Goal: Information Seeking & Learning: Compare options

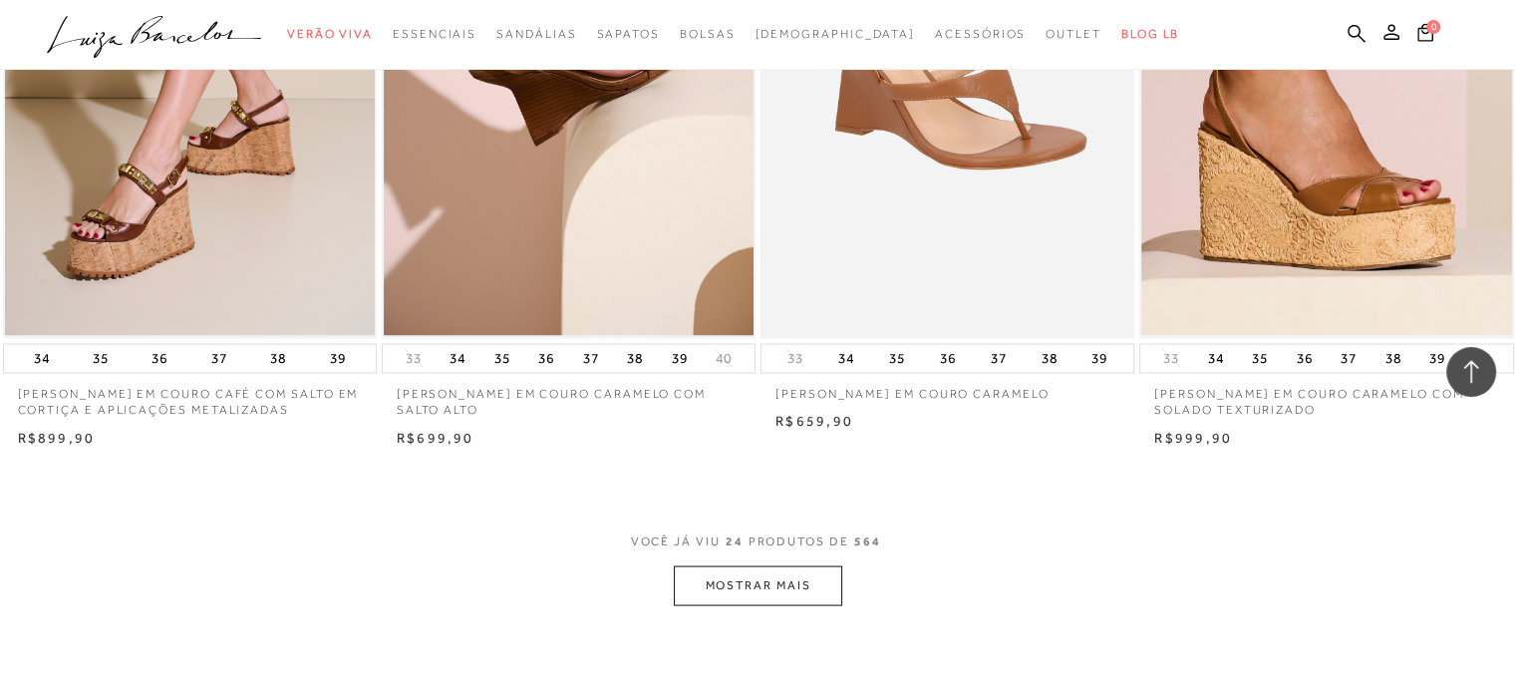
scroll to position [3787, 0]
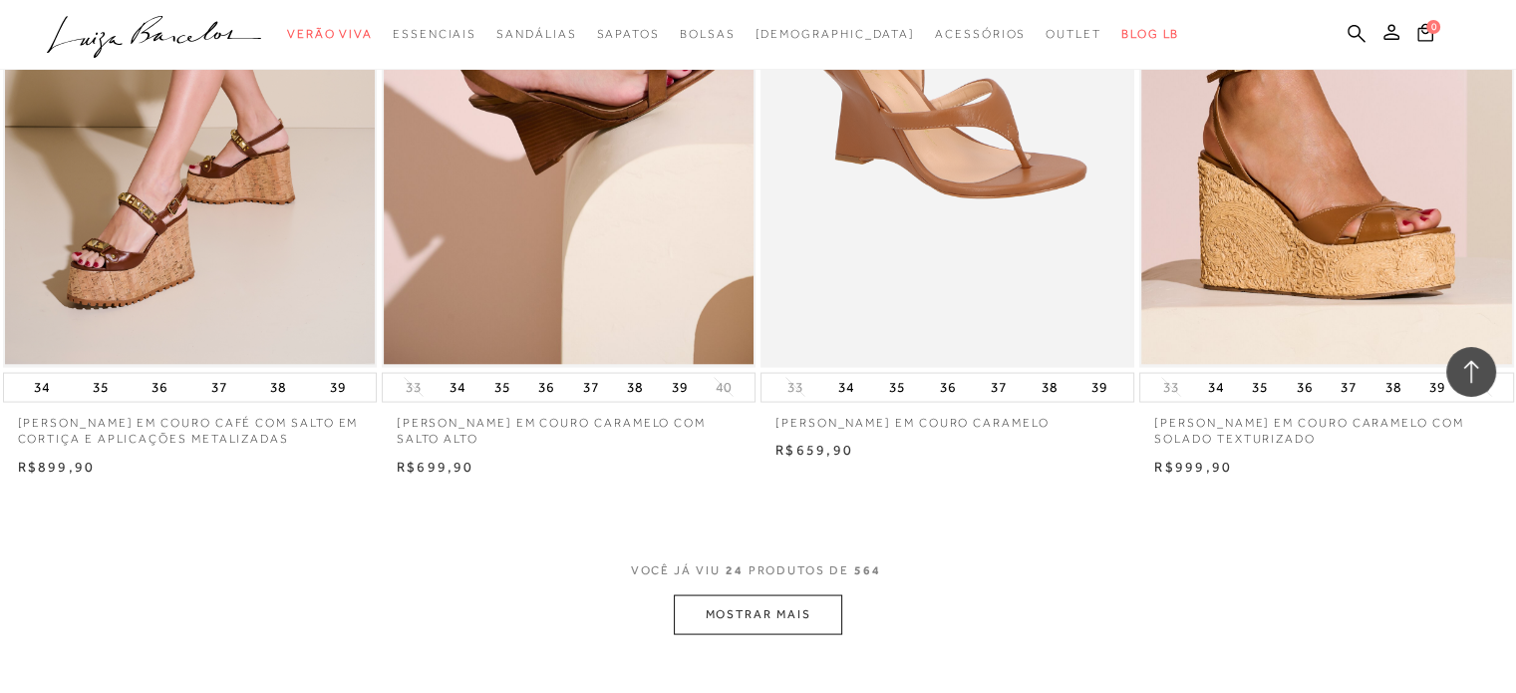
click at [821, 625] on button "MOSTRAR MAIS" at bounding box center [757, 613] width 167 height 39
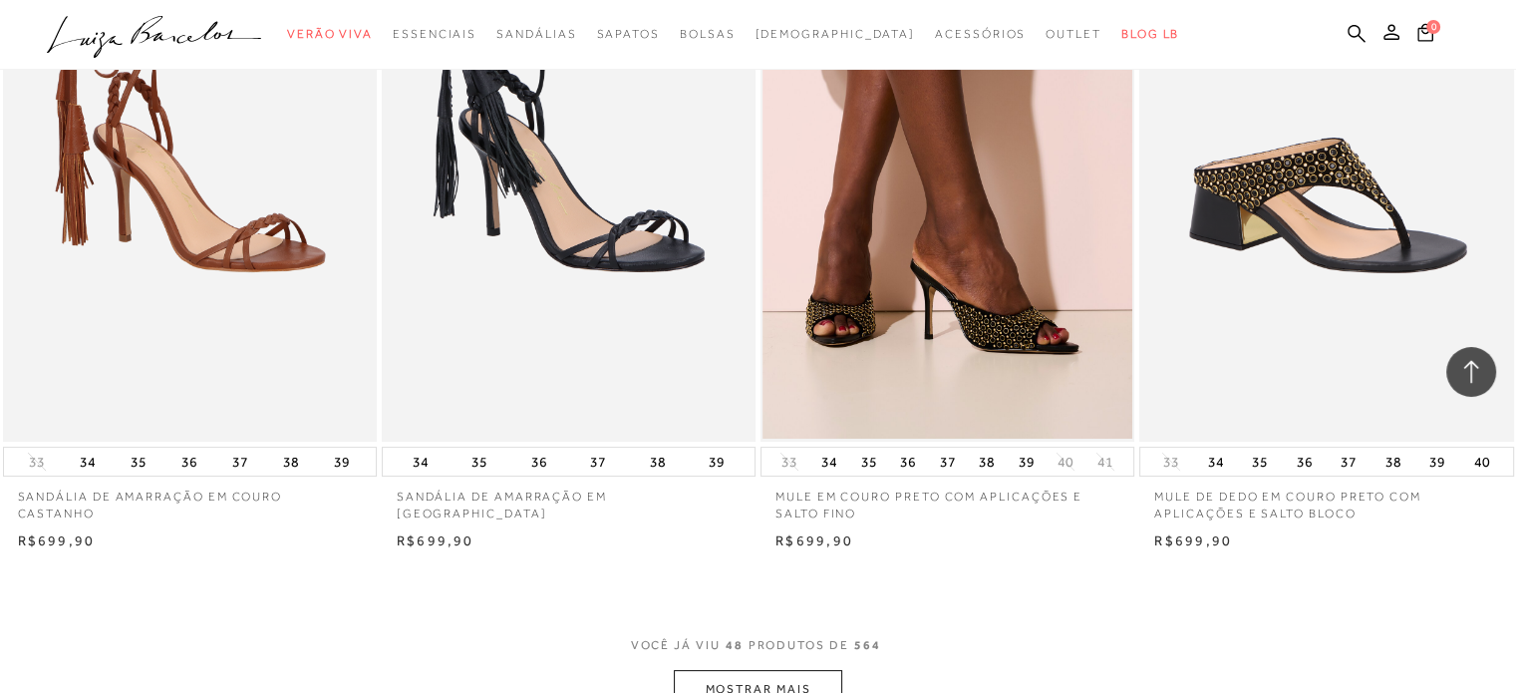
scroll to position [8073, 0]
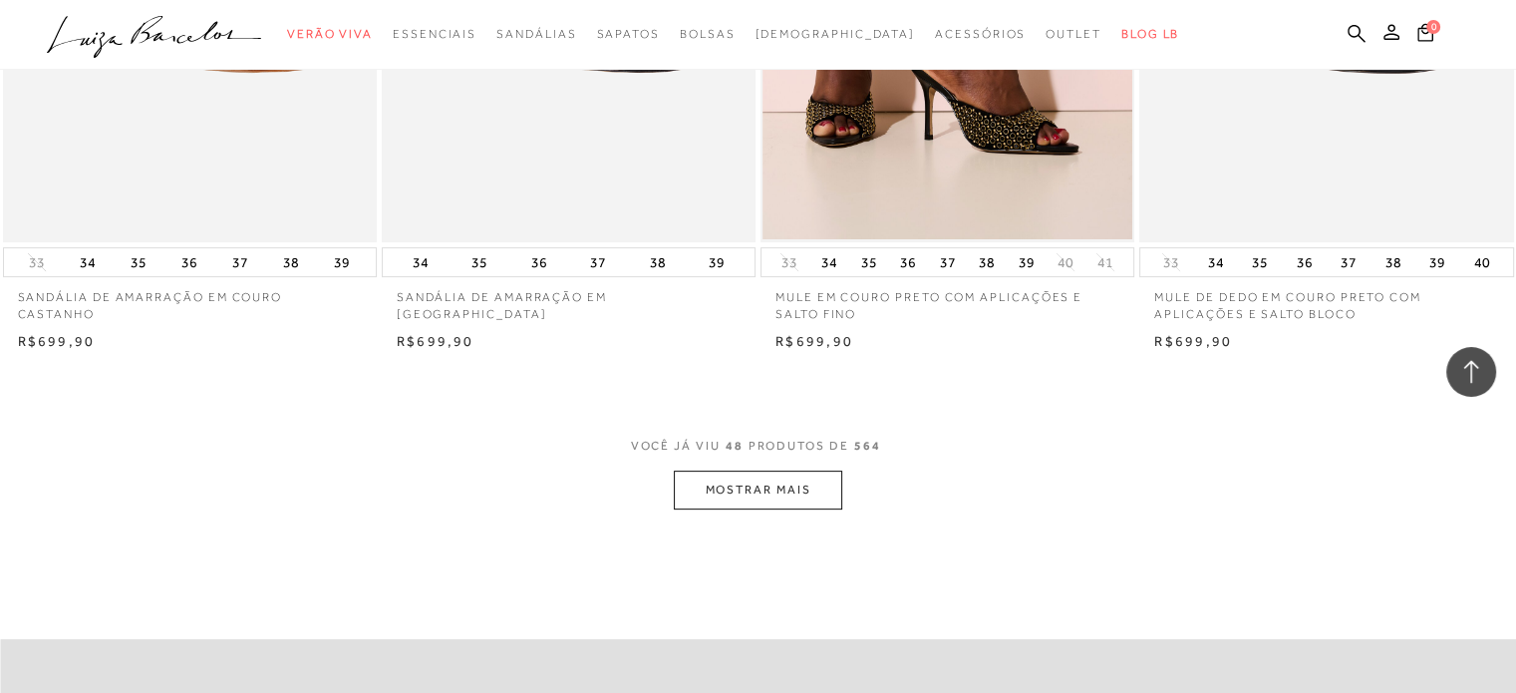
click at [809, 470] on button "MOSTRAR MAIS" at bounding box center [757, 489] width 167 height 39
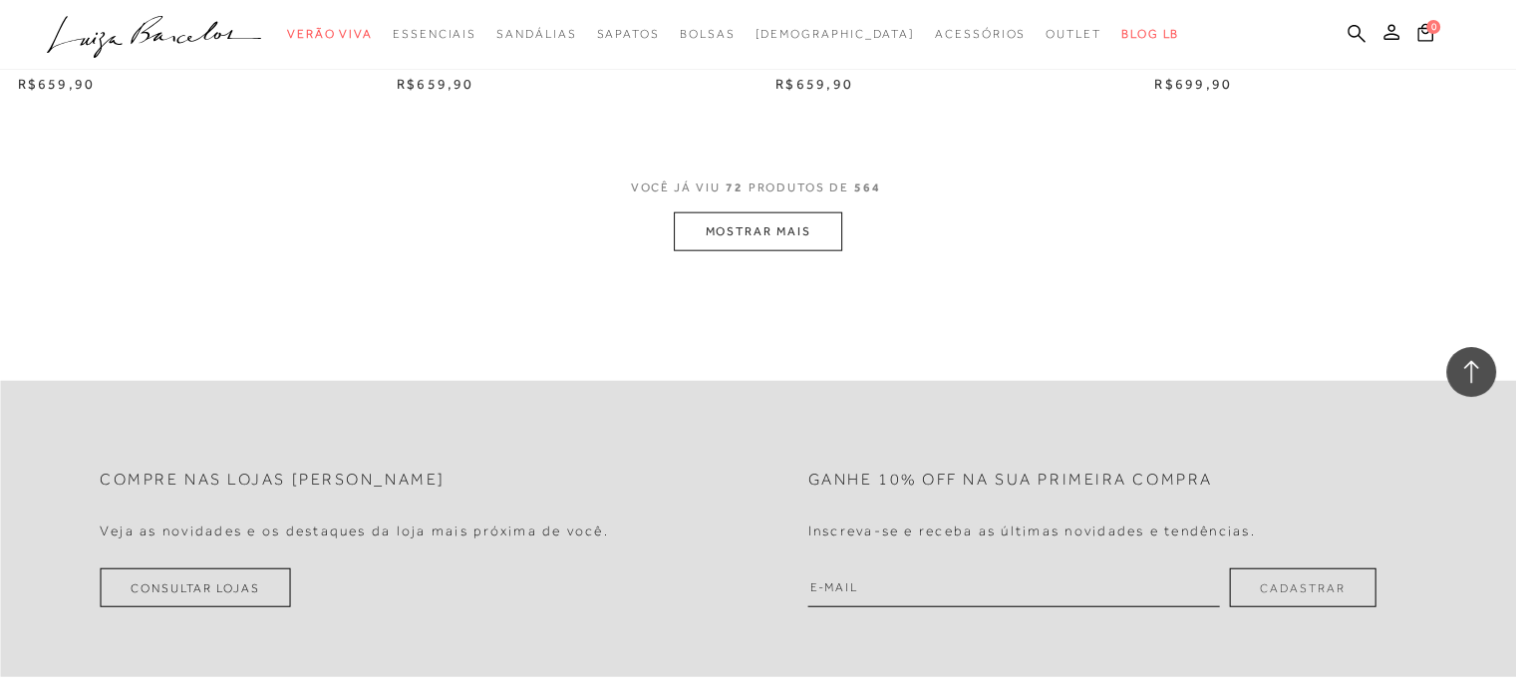
scroll to position [12259, 0]
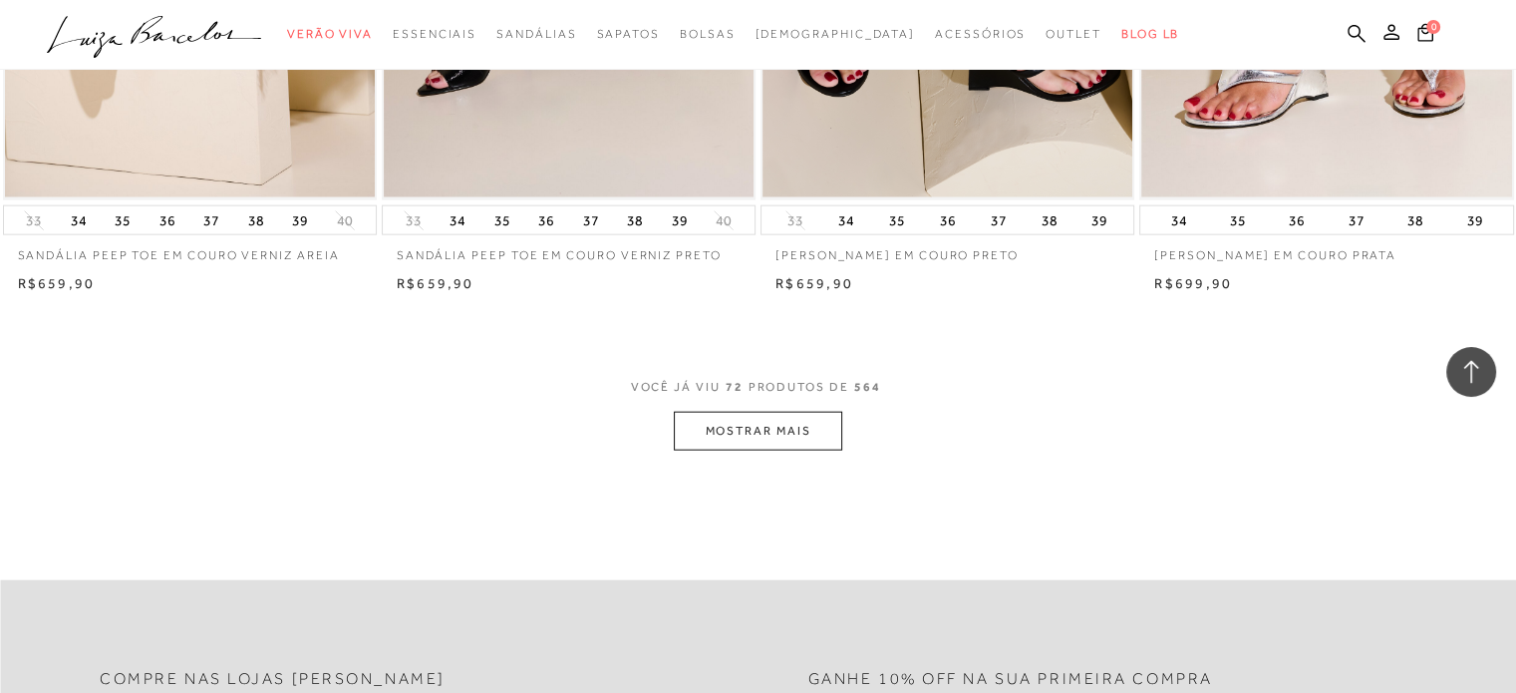
click at [796, 412] on button "MOSTRAR MAIS" at bounding box center [757, 431] width 167 height 39
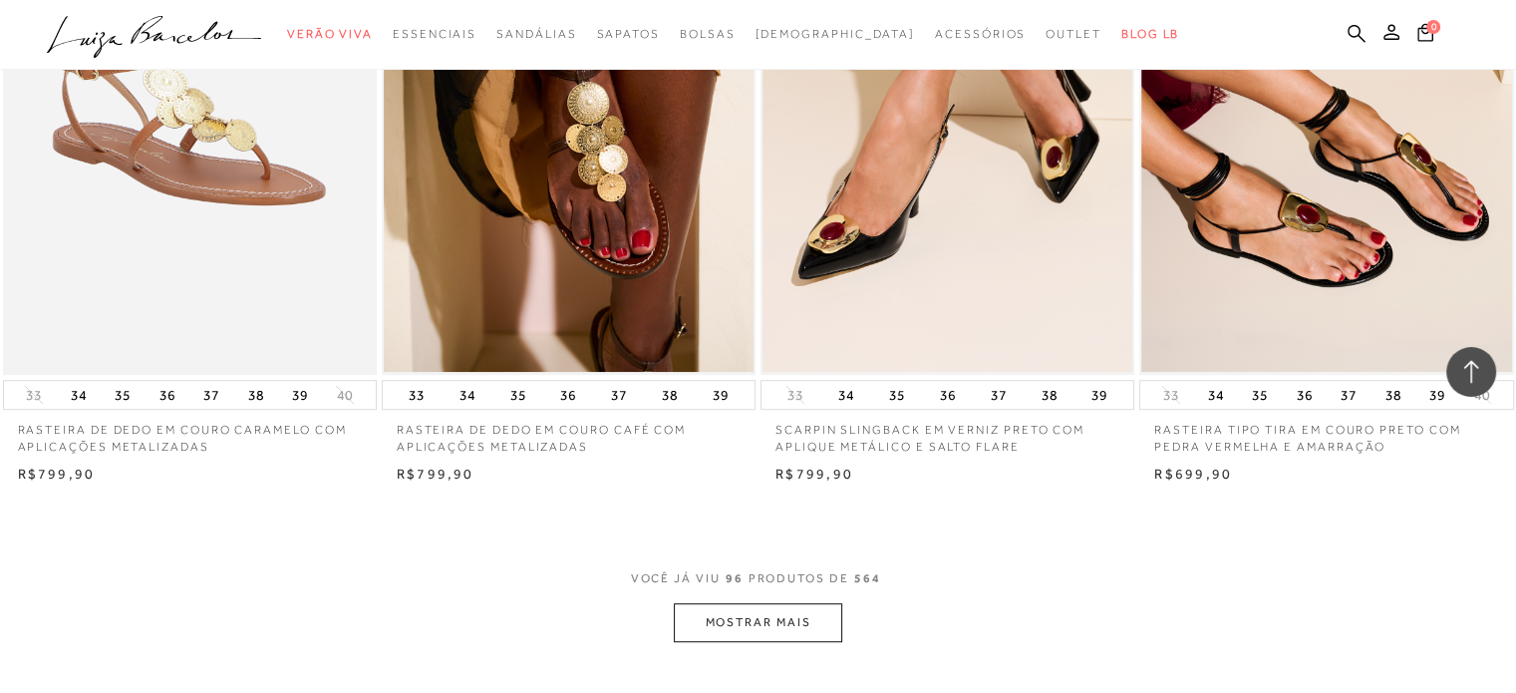
scroll to position [16245, 0]
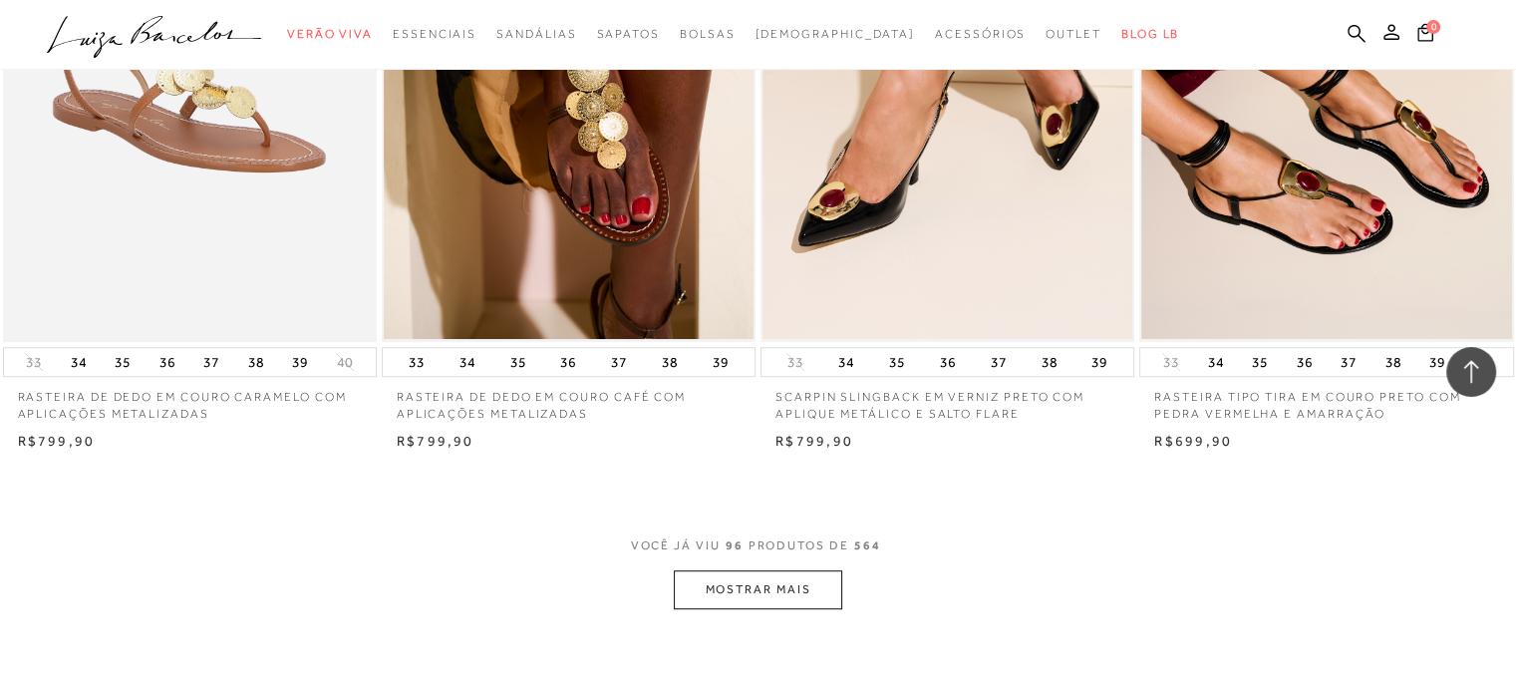
click at [808, 576] on button "MOSTRAR MAIS" at bounding box center [757, 589] width 167 height 39
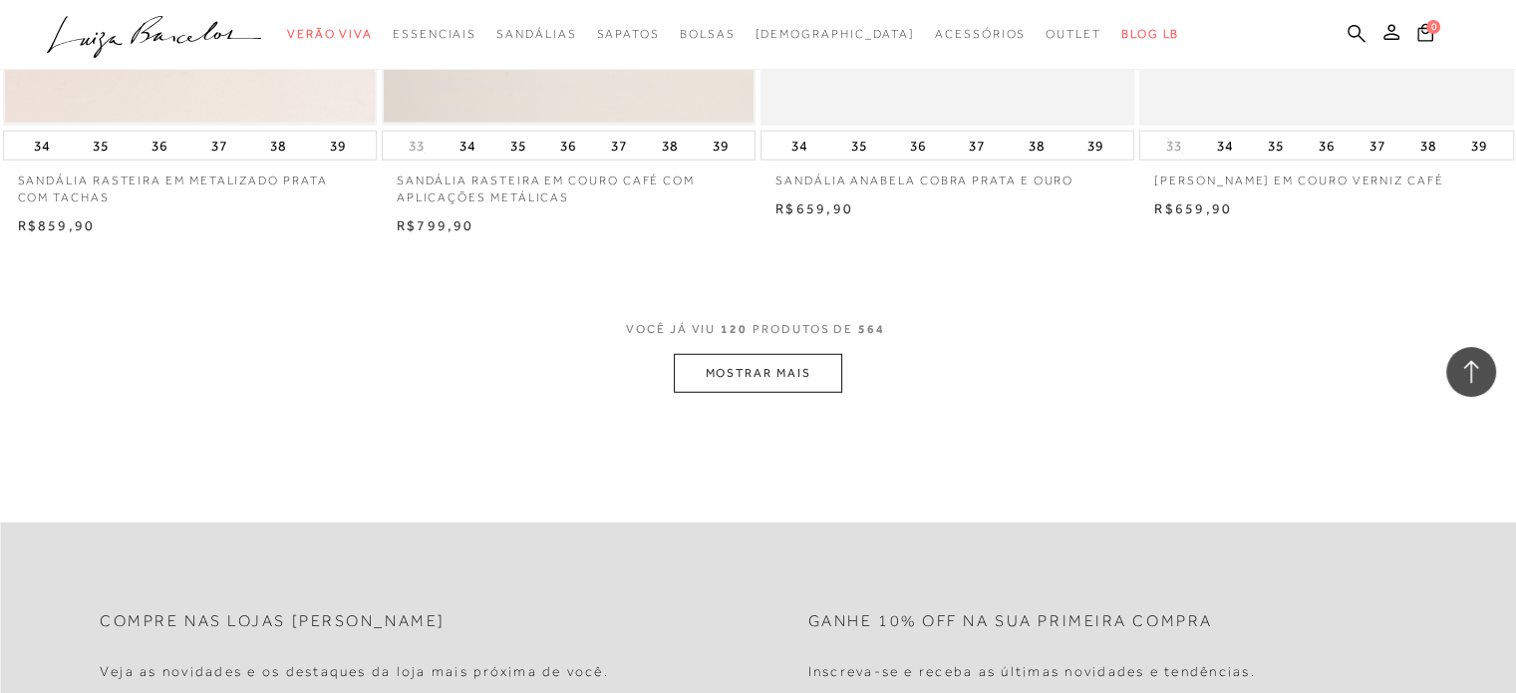
scroll to position [20630, 0]
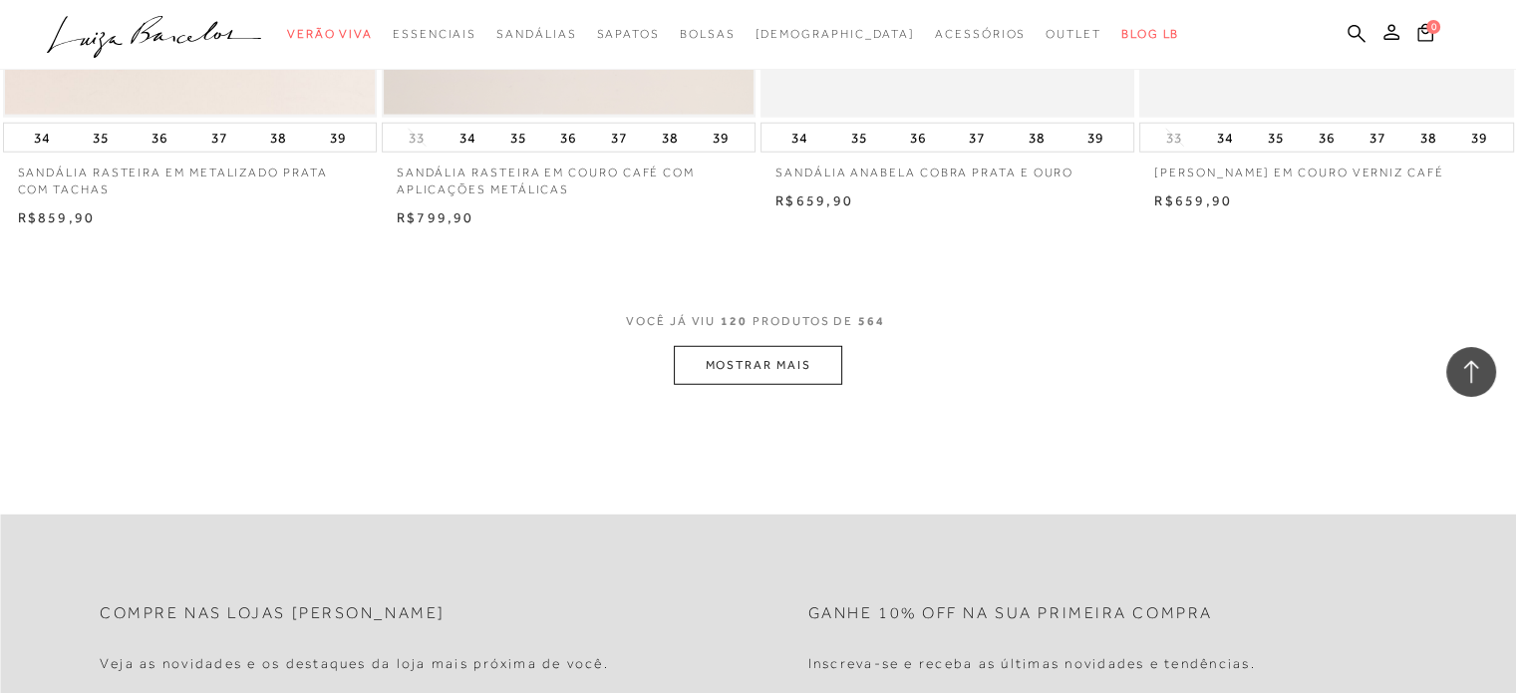
click at [777, 346] on button "MOSTRAR MAIS" at bounding box center [757, 365] width 167 height 39
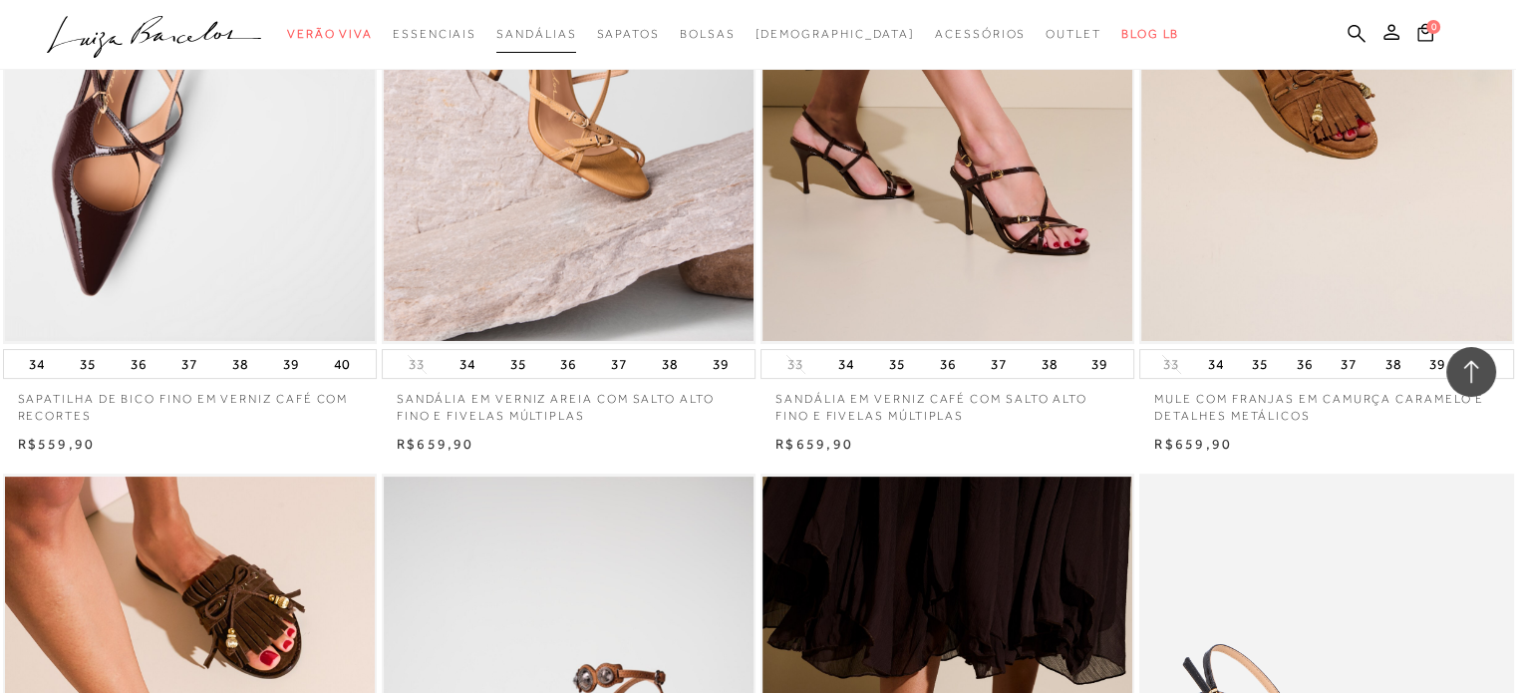
scroll to position [23122, 0]
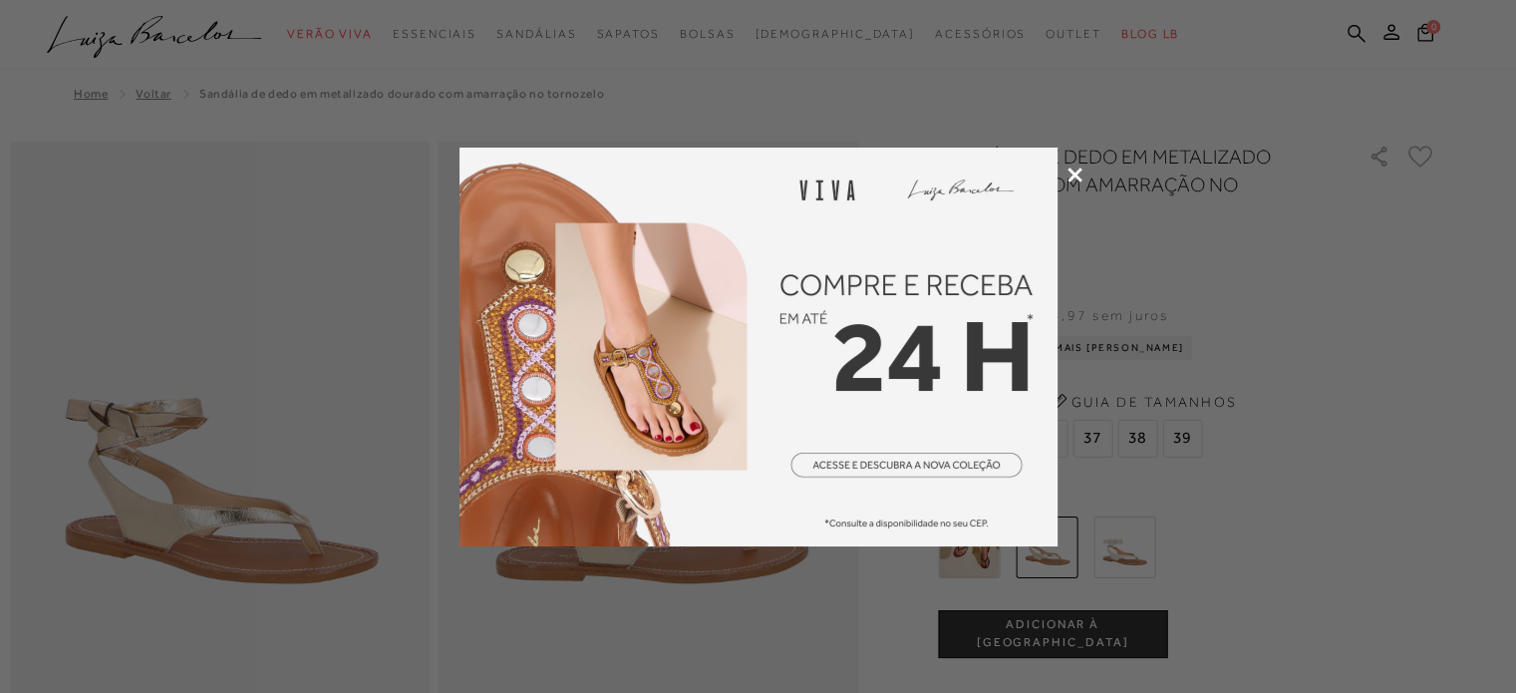
click at [1073, 174] on icon at bounding box center [1074, 174] width 15 height 15
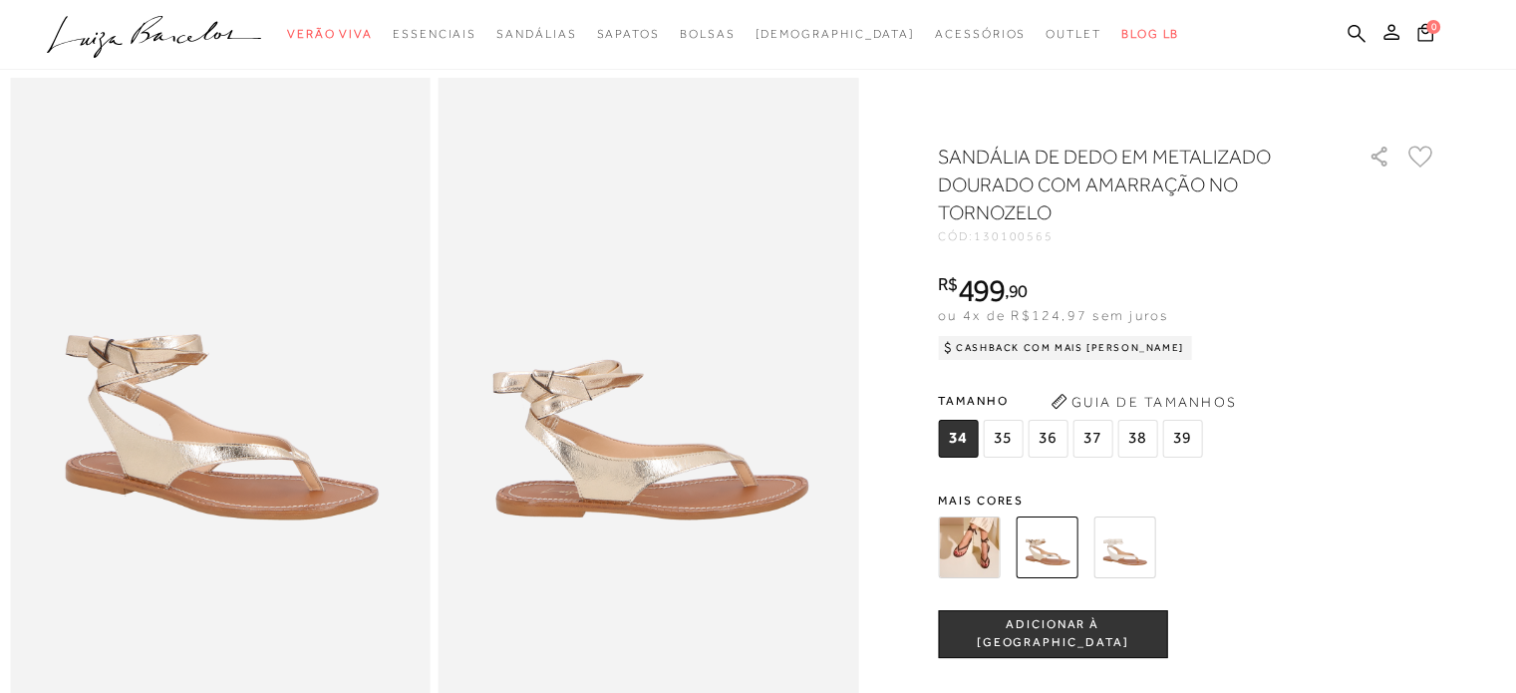
scroll to position [100, 0]
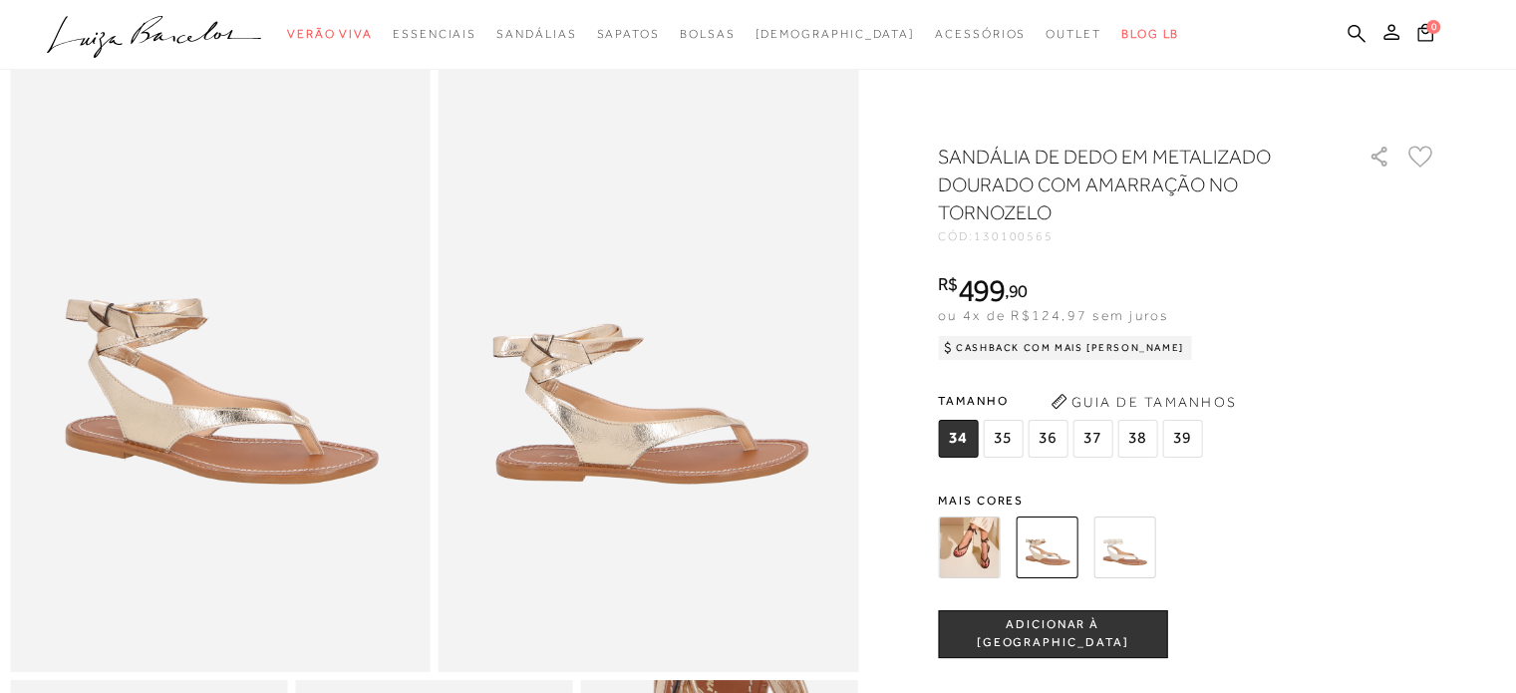
click at [980, 541] on img at bounding box center [969, 547] width 62 height 62
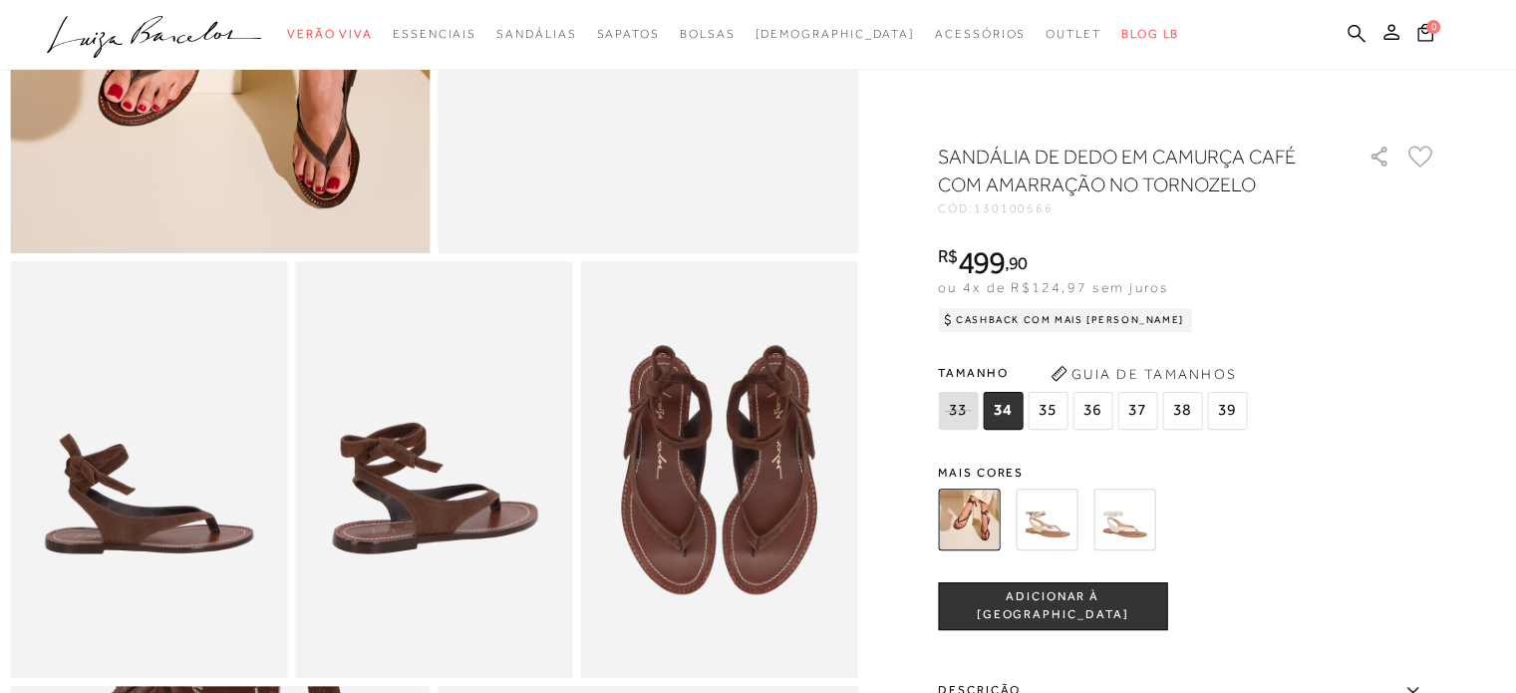
scroll to position [698, 0]
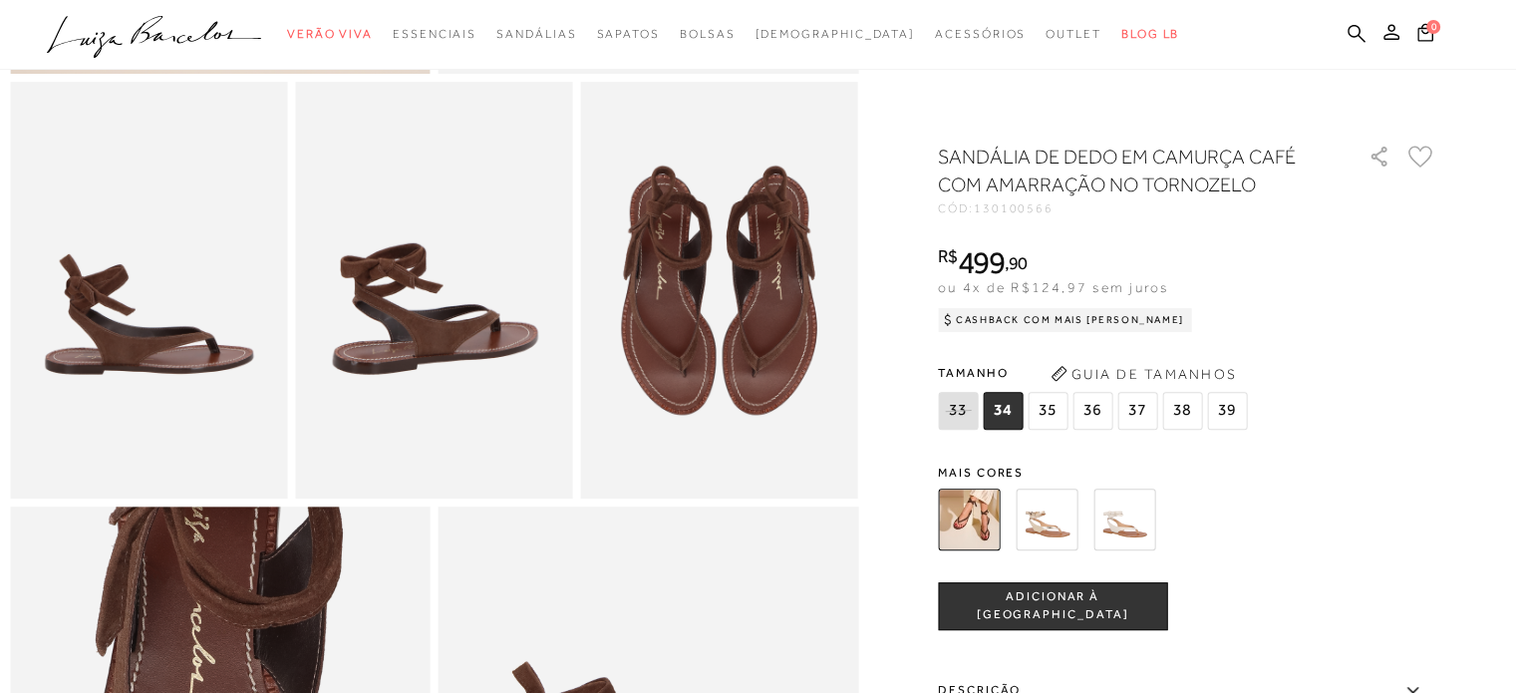
click at [1121, 509] on img at bounding box center [1124, 519] width 62 height 62
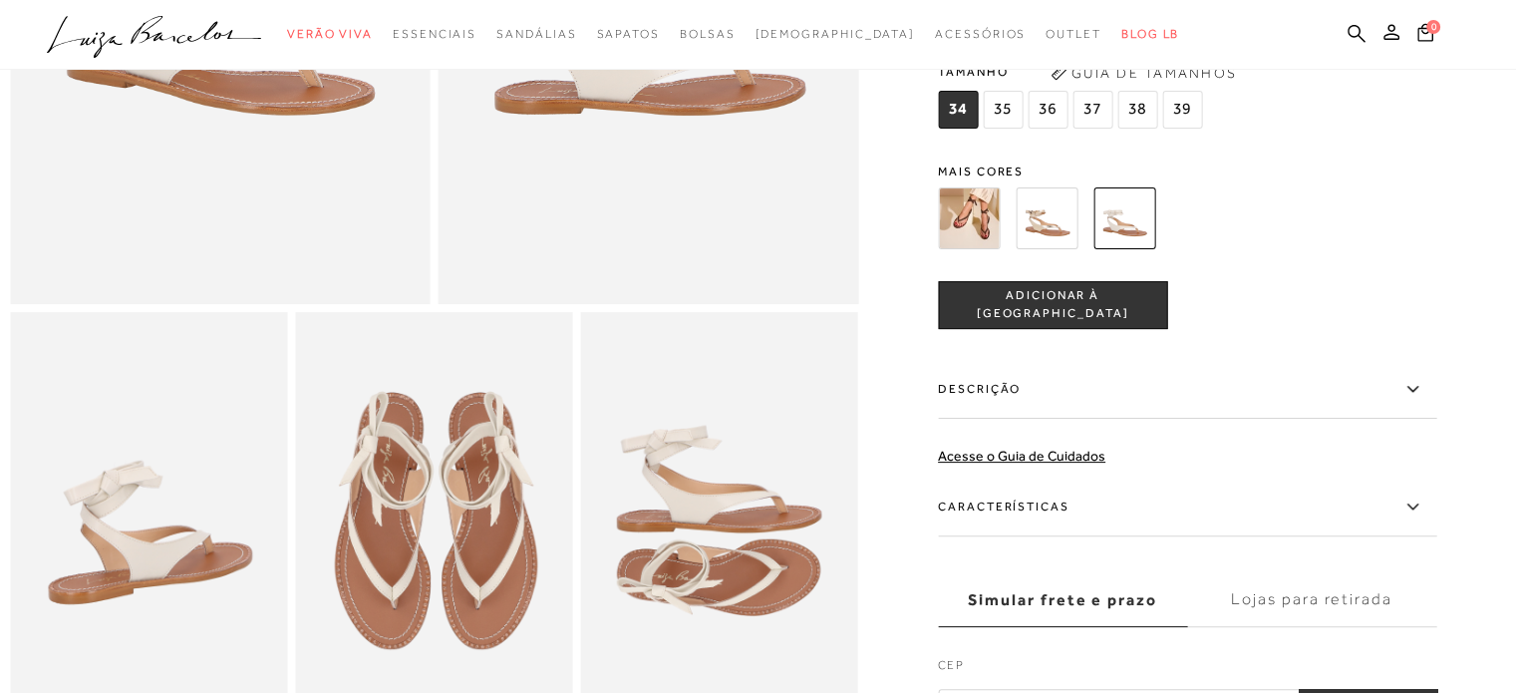
scroll to position [399, 0]
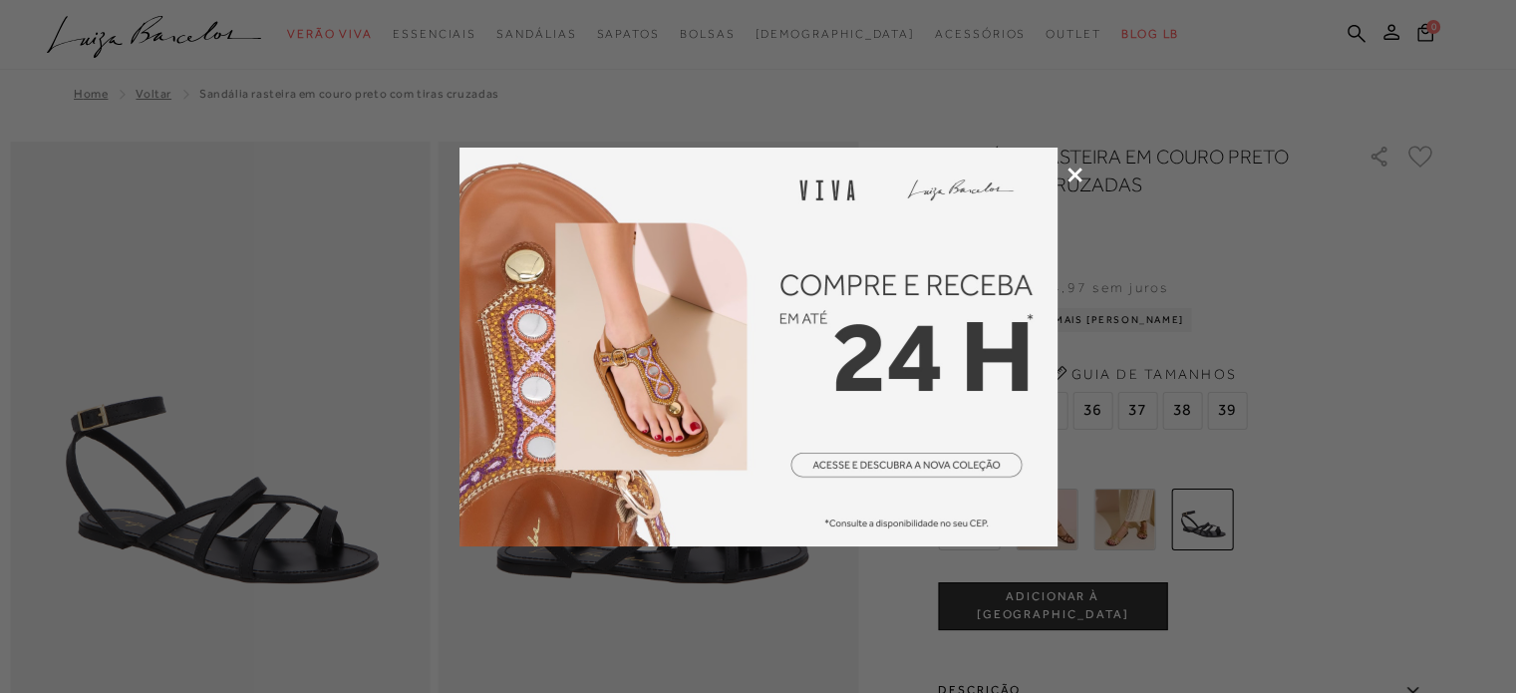
click at [1077, 175] on icon at bounding box center [1074, 174] width 15 height 15
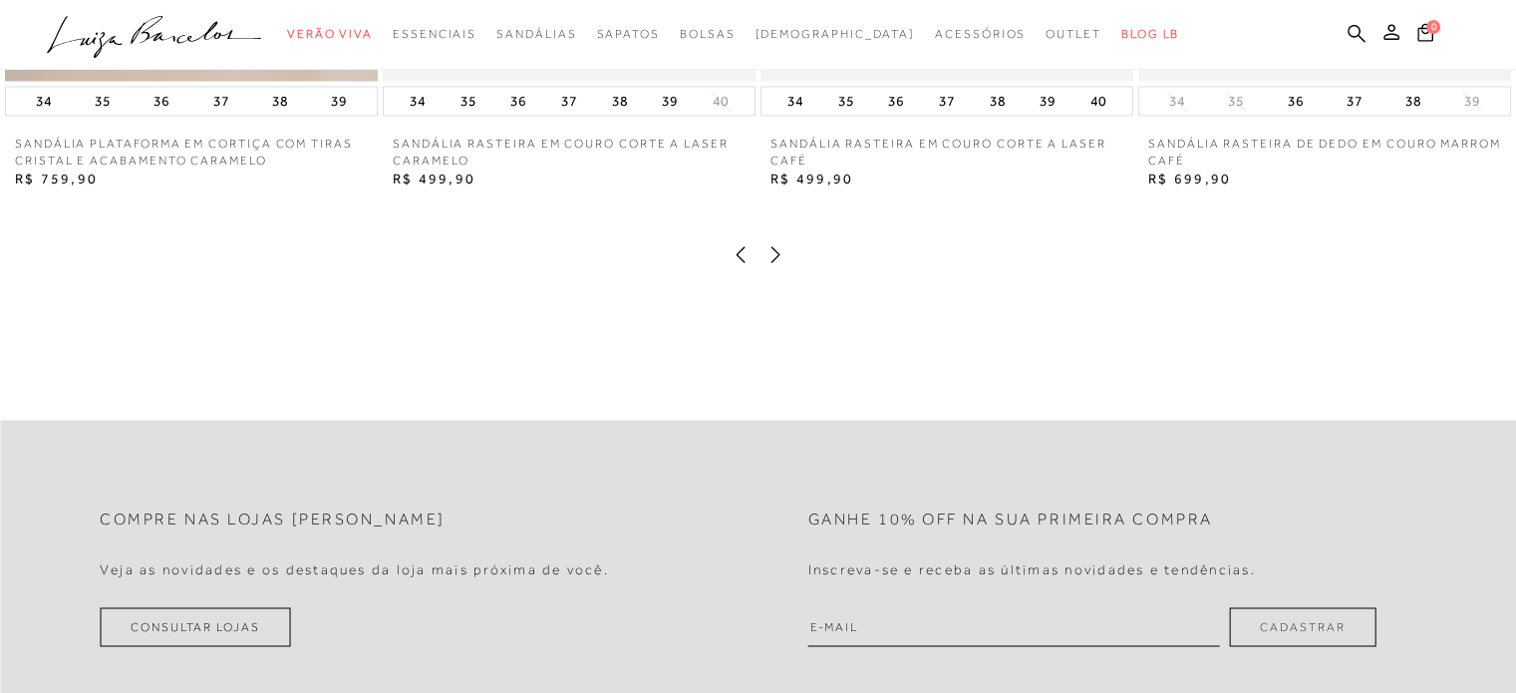
scroll to position [2791, 0]
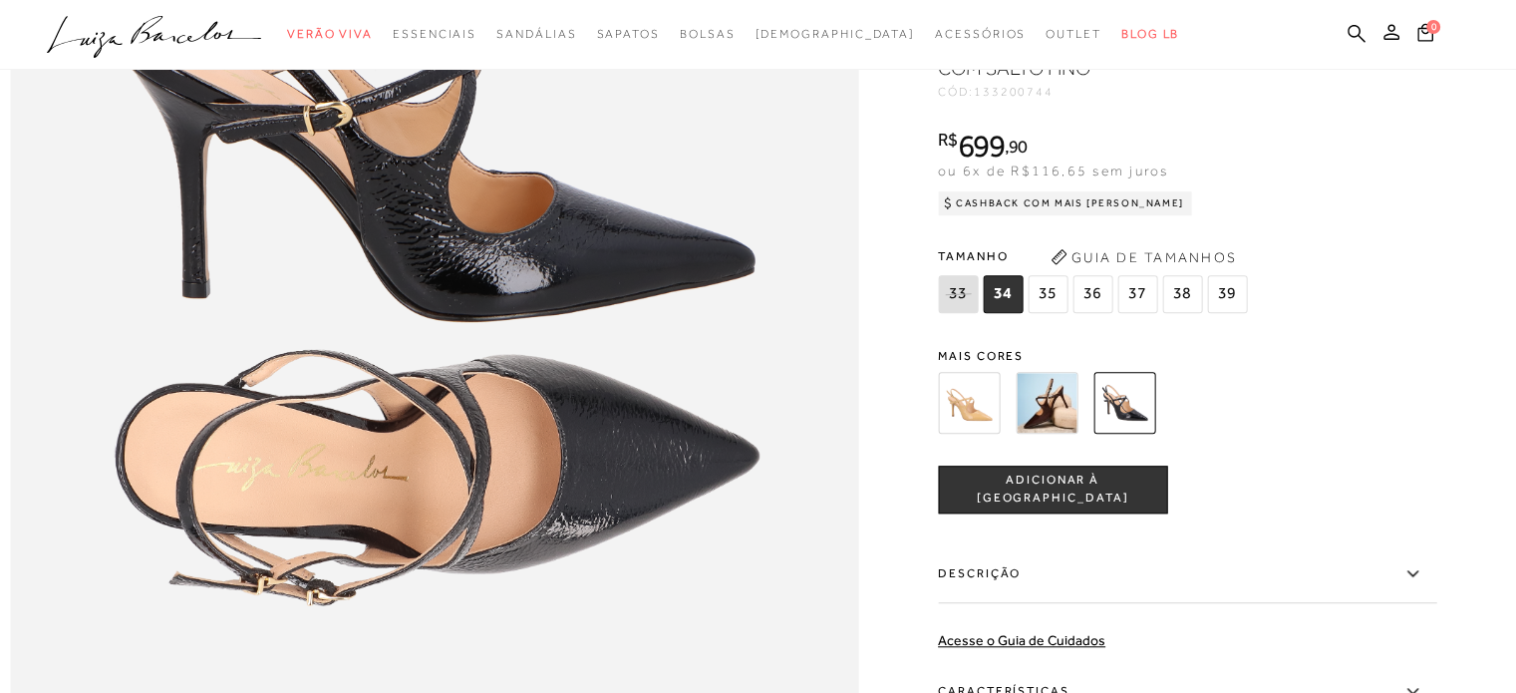
scroll to position [1694, 0]
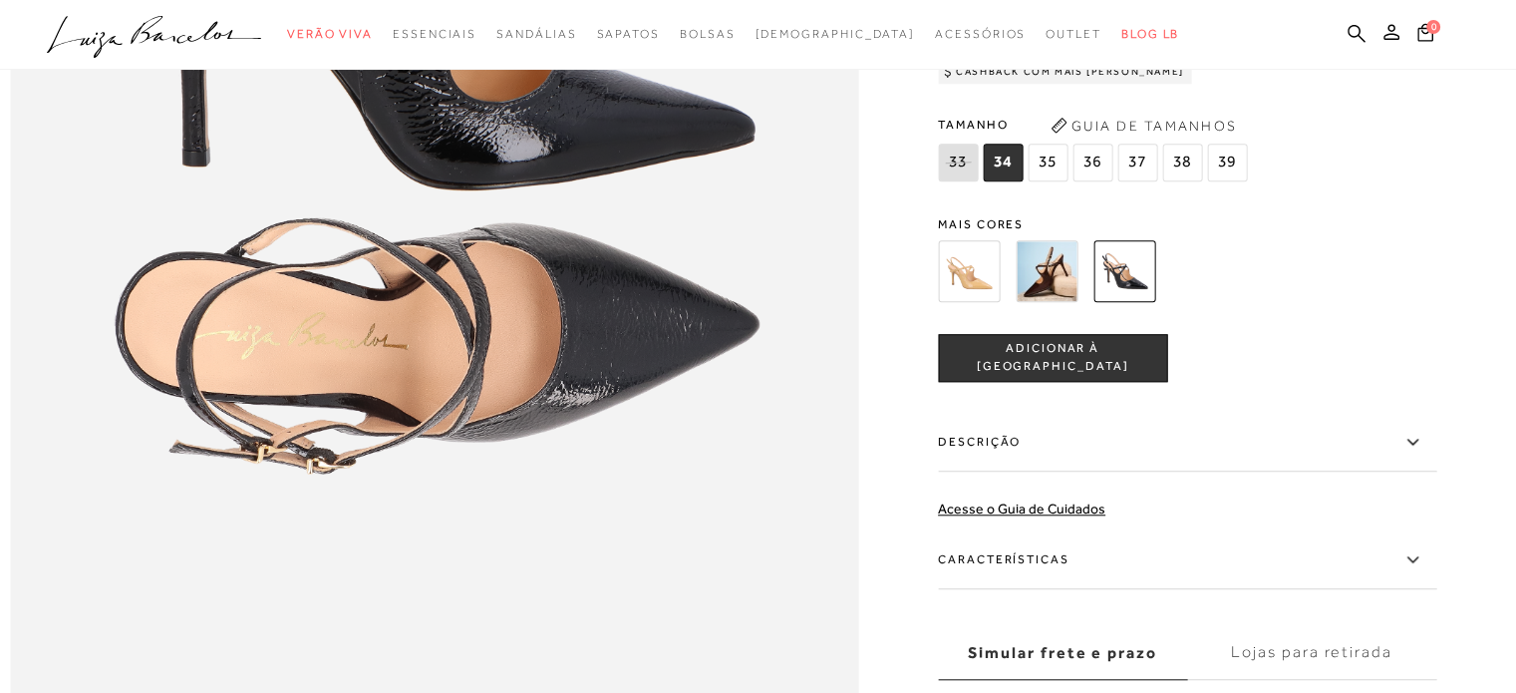
drag, startPoint x: 1045, startPoint y: 325, endPoint x: 1065, endPoint y: 318, distance: 21.1
click at [1045, 302] on img at bounding box center [1047, 271] width 62 height 62
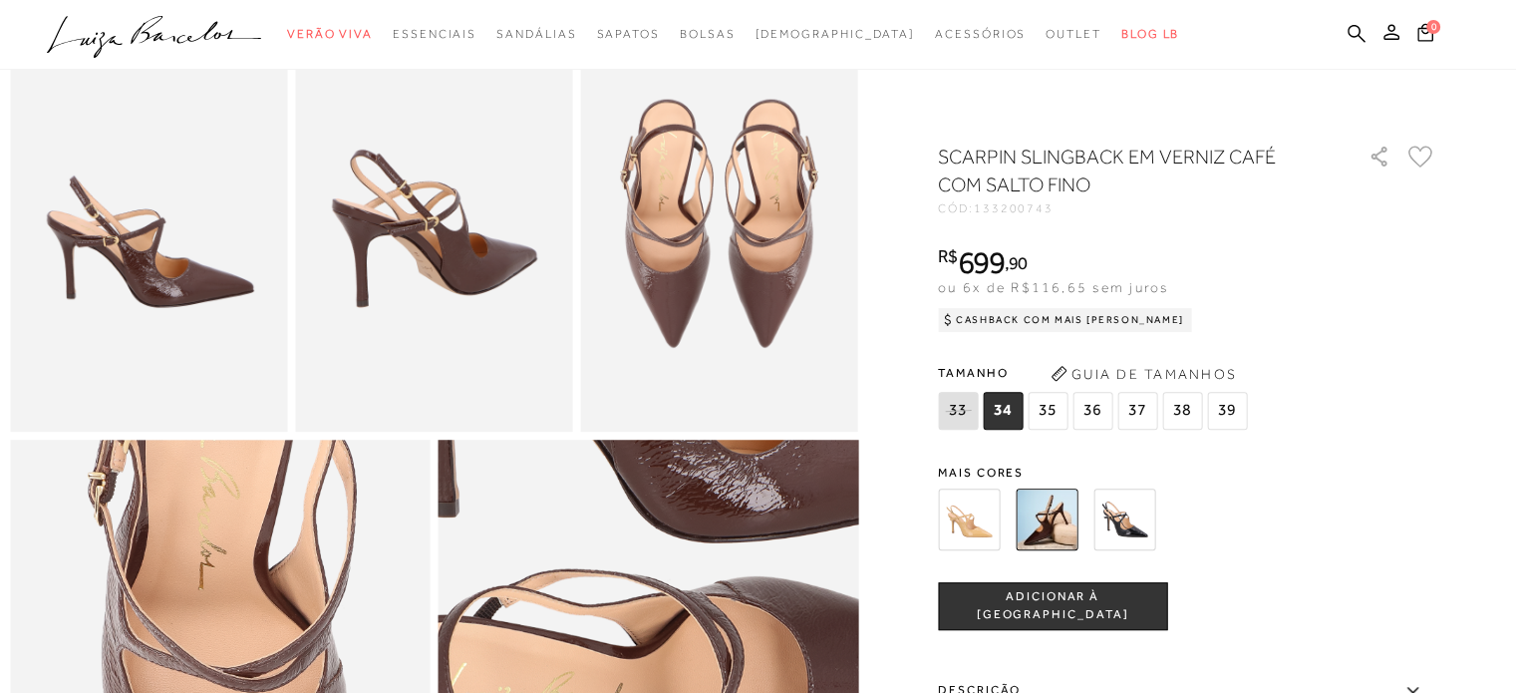
scroll to position [698, 0]
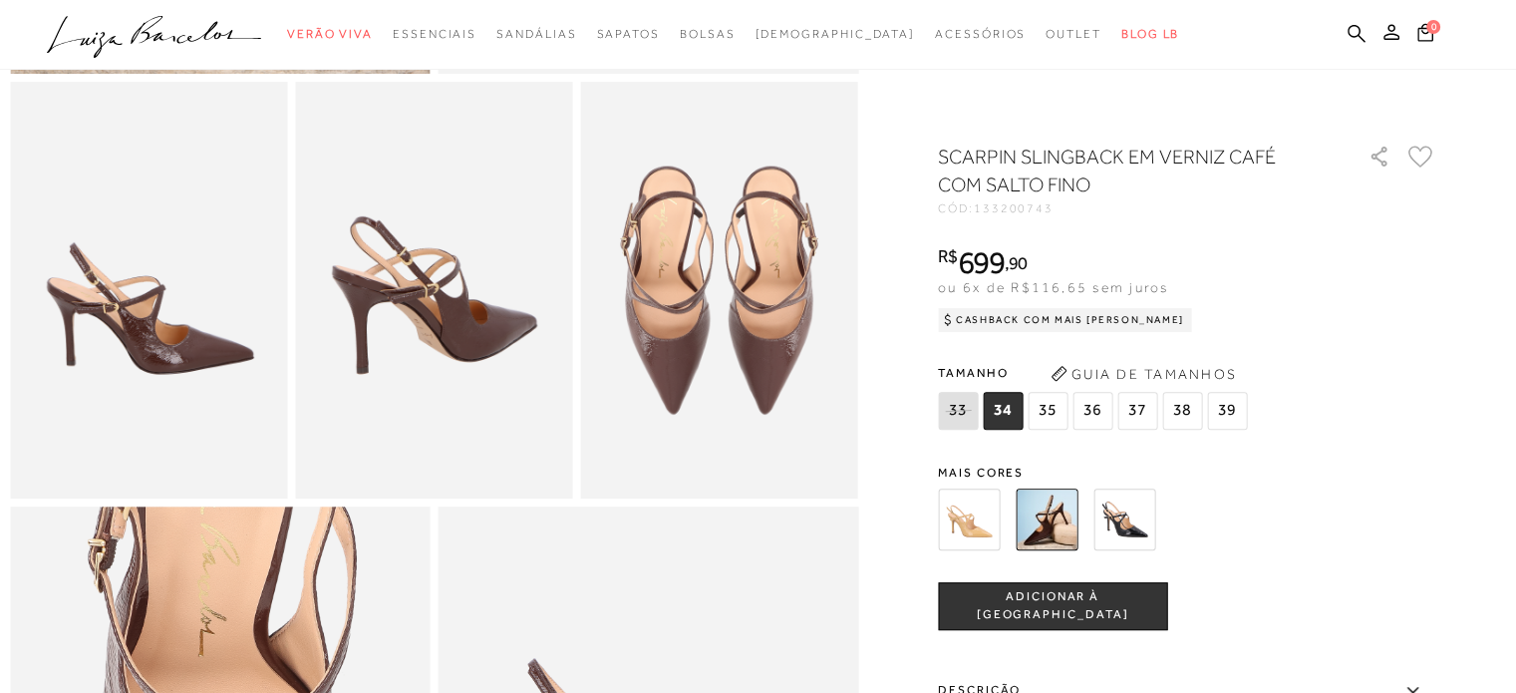
click at [975, 510] on img at bounding box center [969, 519] width 62 height 62
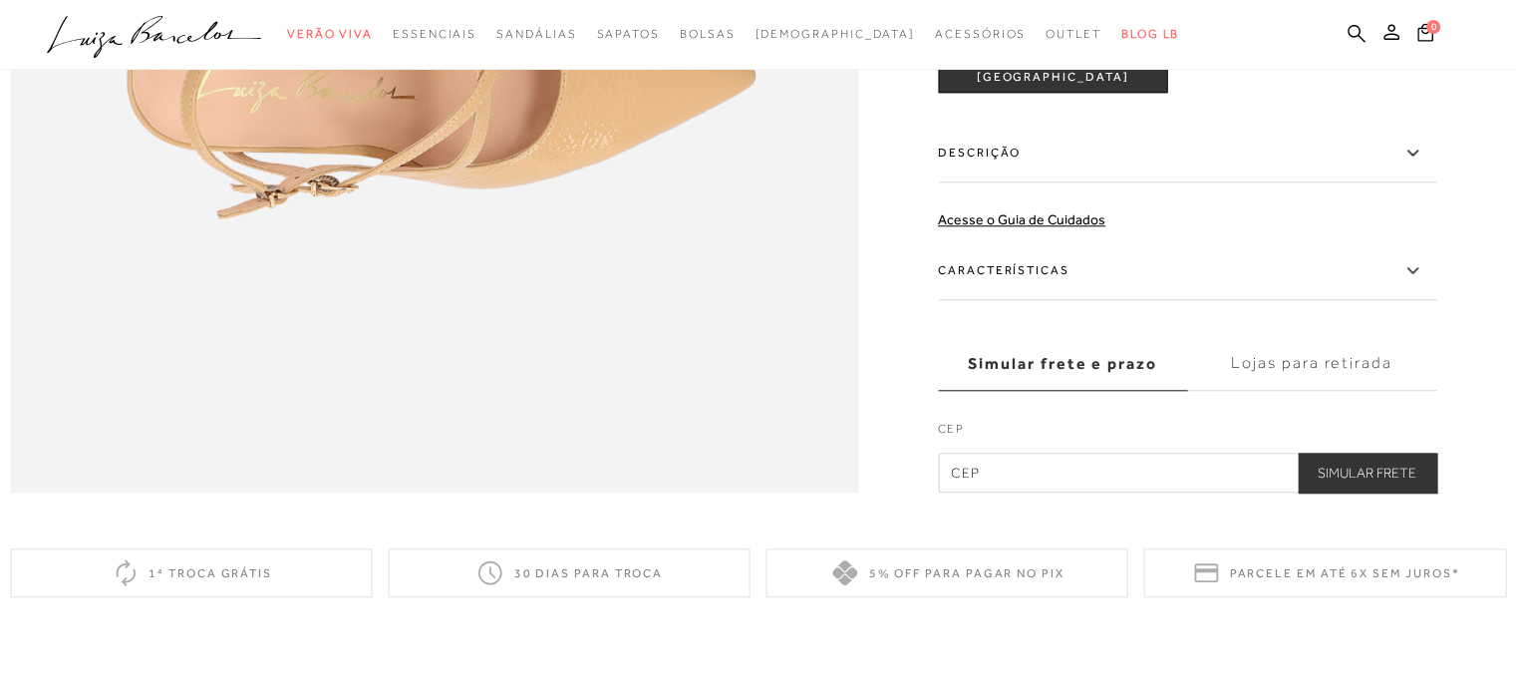
scroll to position [1993, 0]
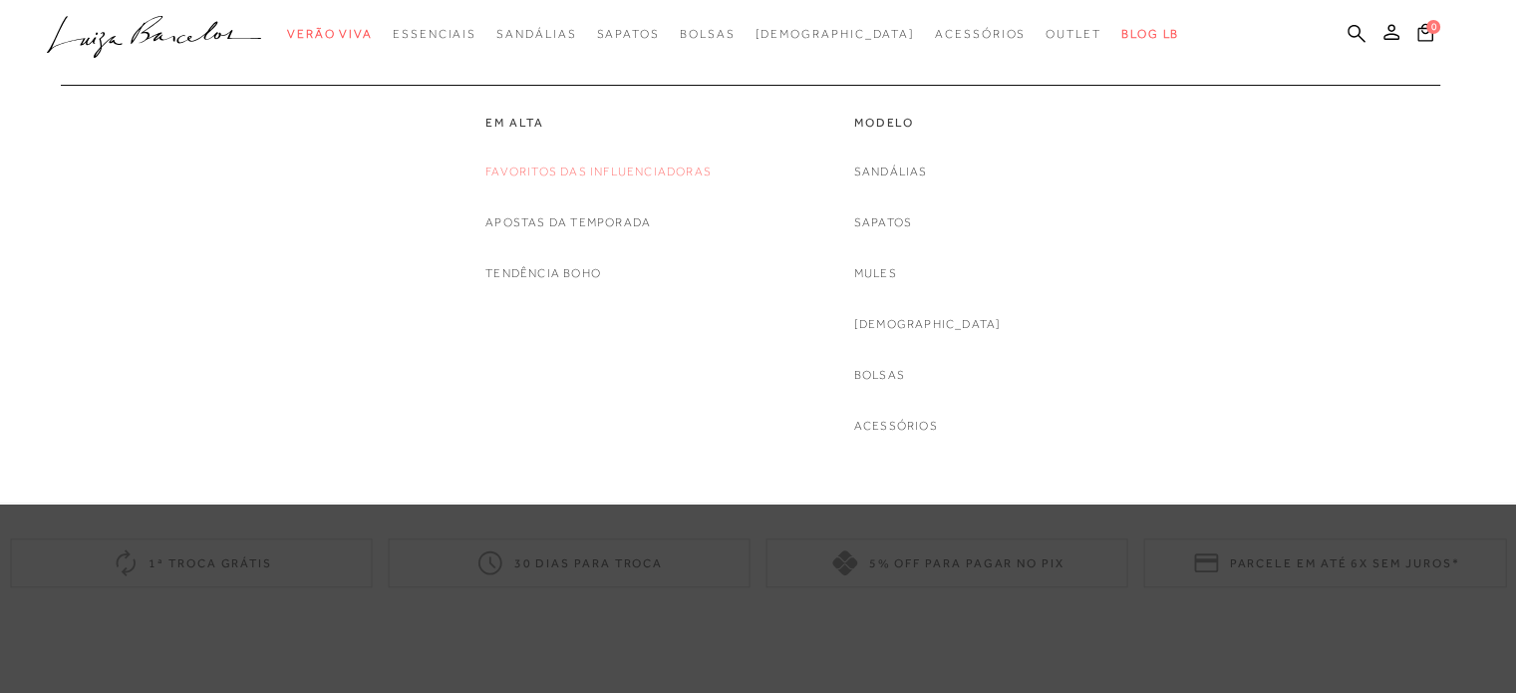
click at [562, 169] on link "Favoritos das Influenciadoras" at bounding box center [598, 171] width 226 height 21
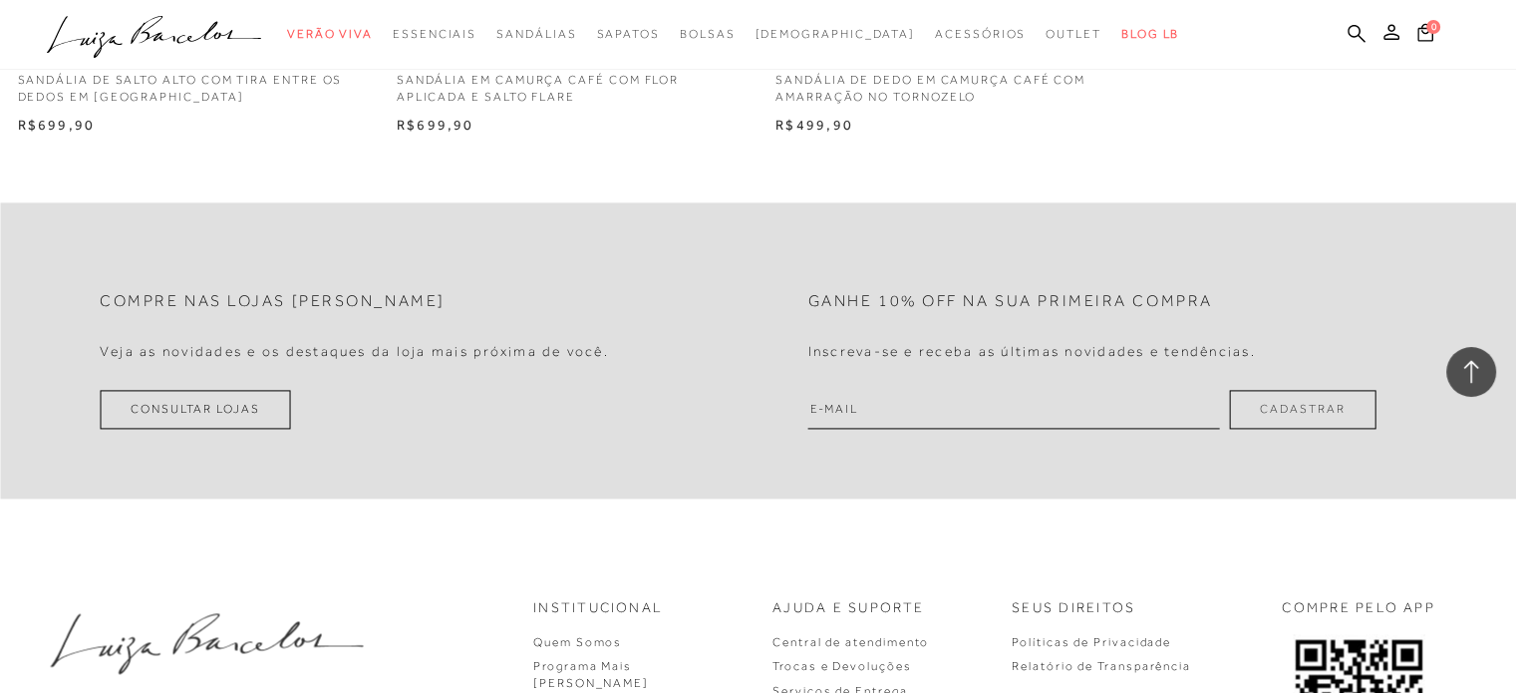
scroll to position [2791, 0]
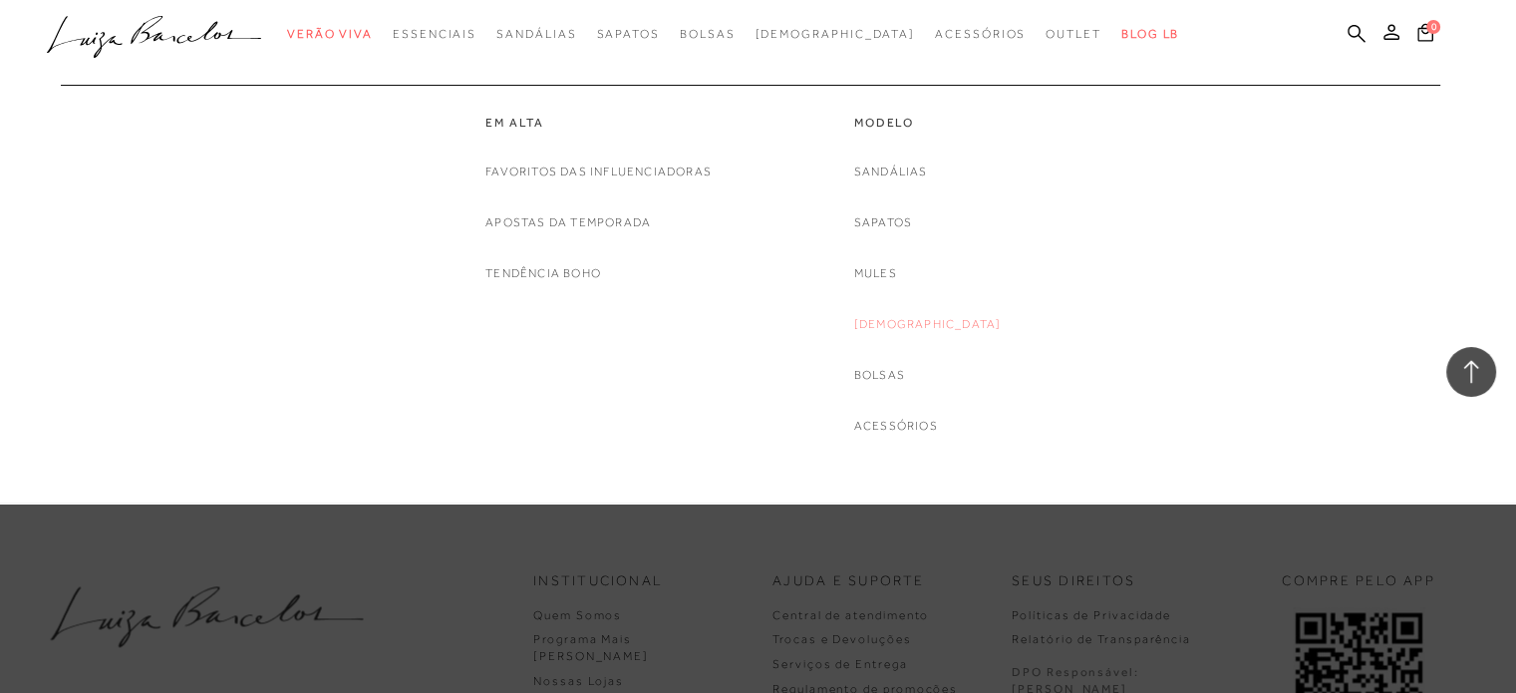
click at [916, 320] on link "[DEMOGRAPHIC_DATA]" at bounding box center [928, 324] width 148 height 21
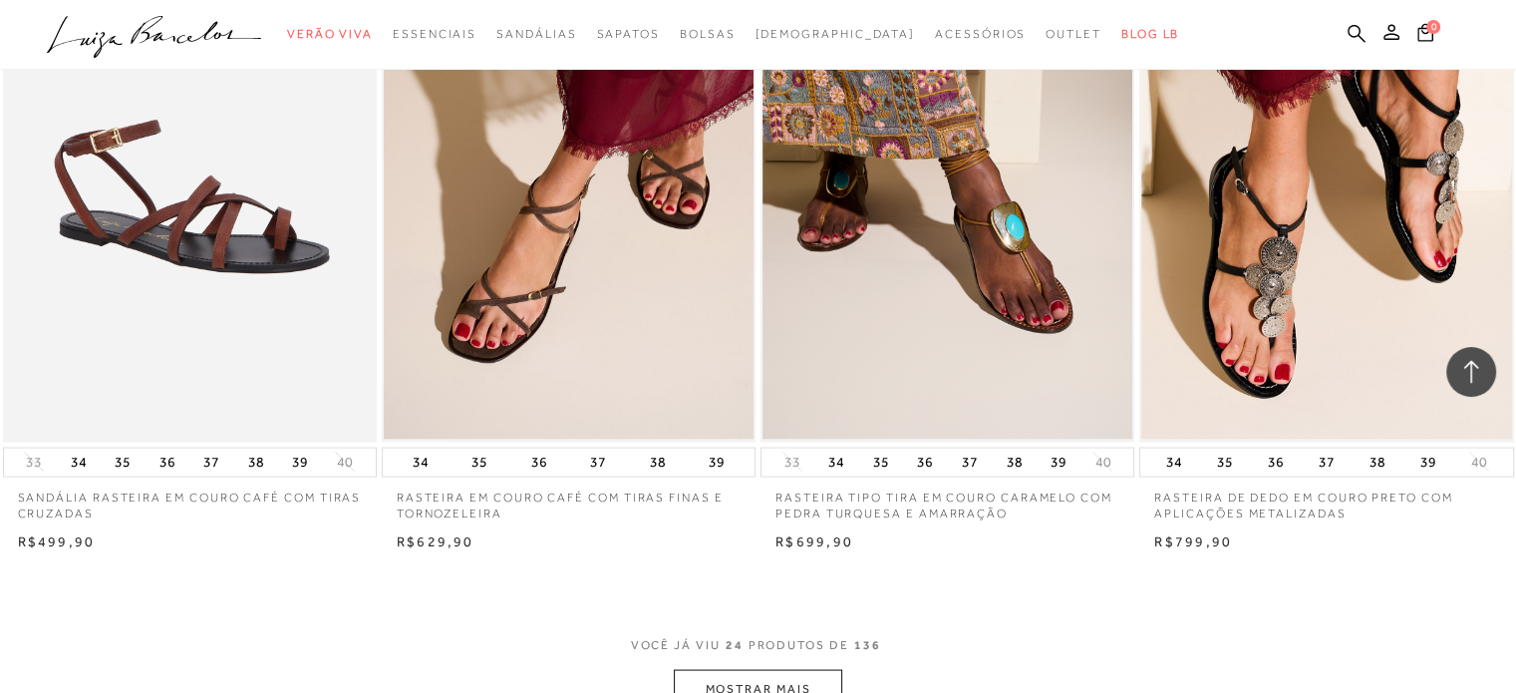
scroll to position [4086, 0]
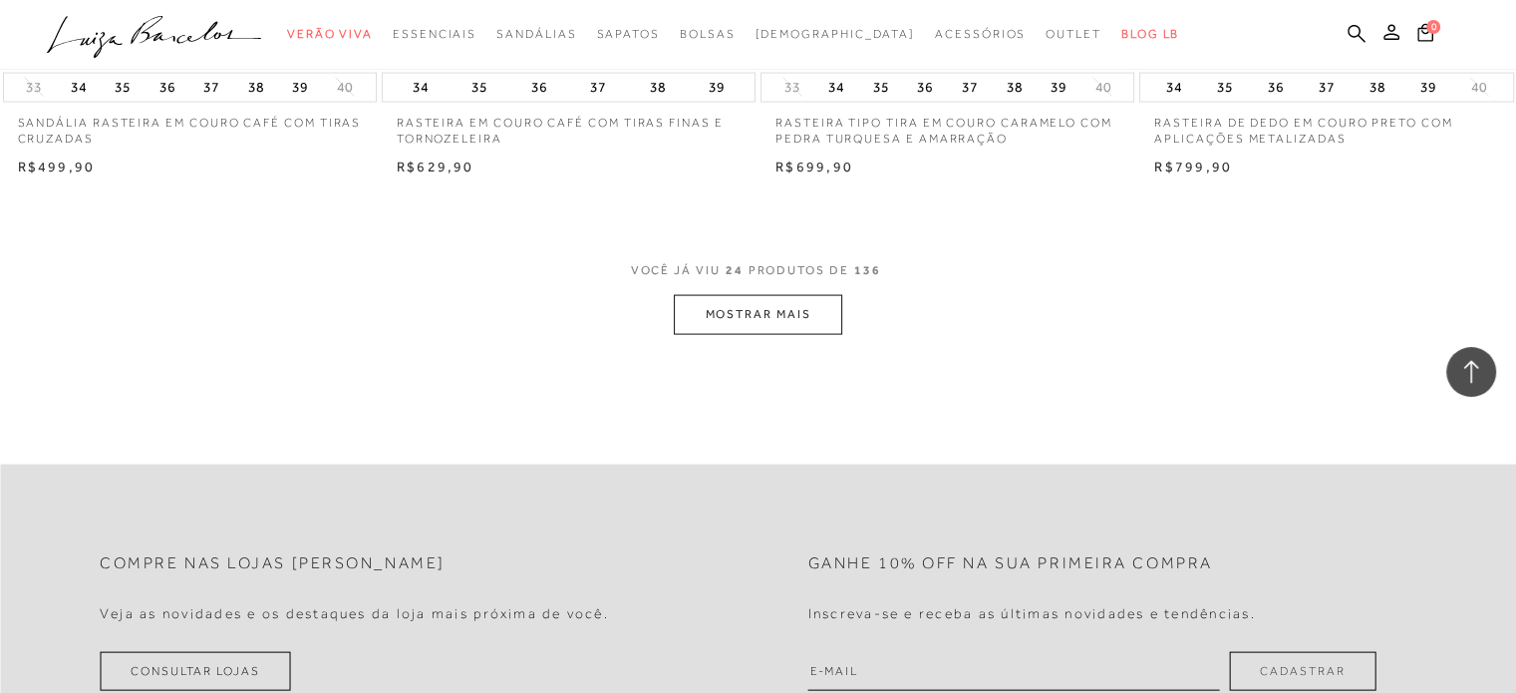
click at [782, 322] on button "MOSTRAR MAIS" at bounding box center [757, 314] width 167 height 39
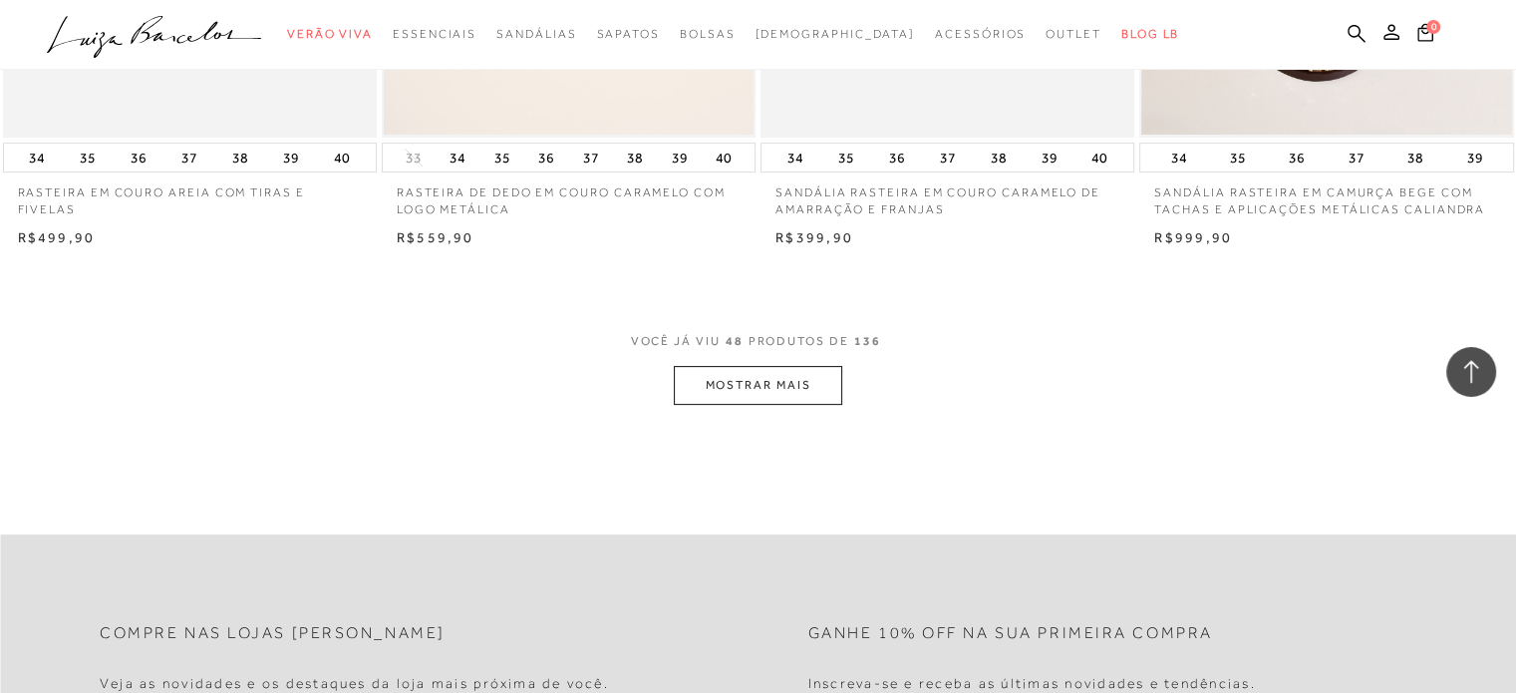
scroll to position [8172, 0]
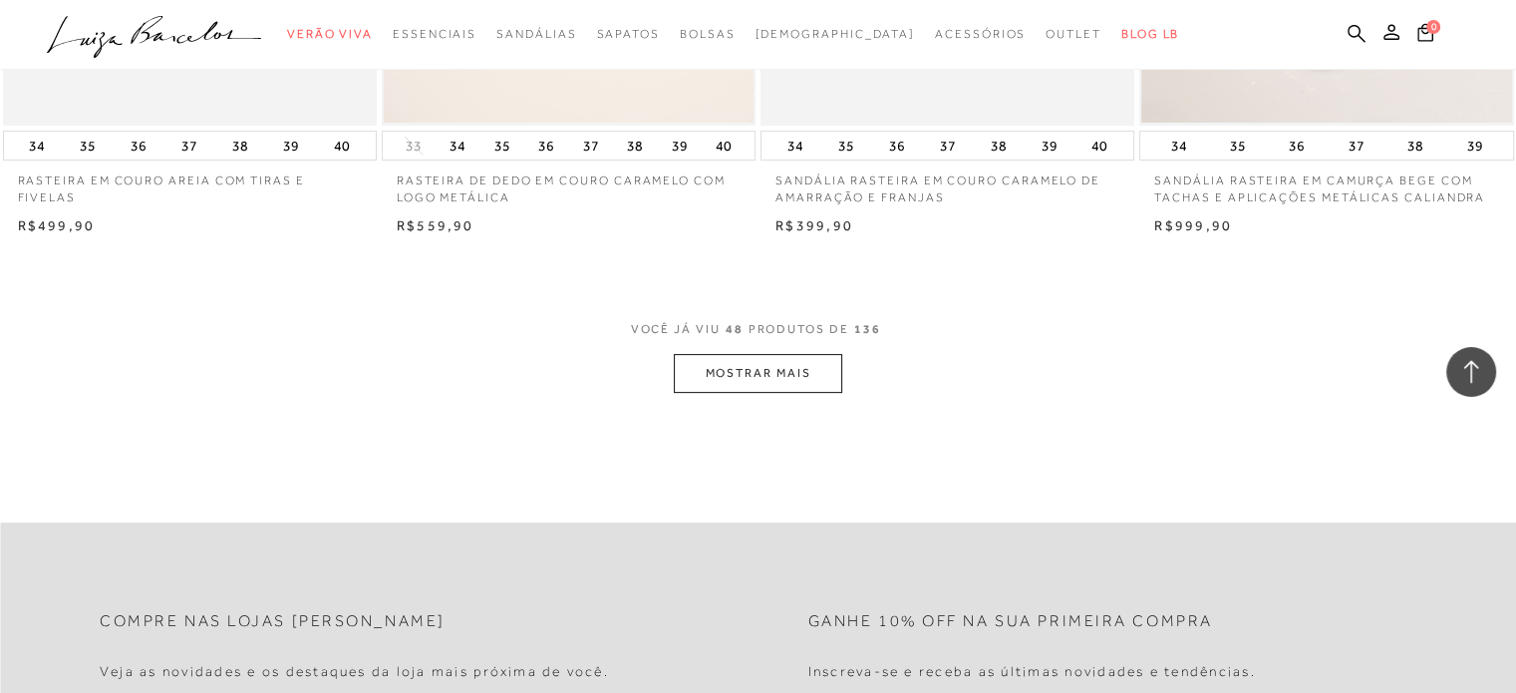
click at [812, 372] on button "MOSTRAR MAIS" at bounding box center [757, 373] width 167 height 39
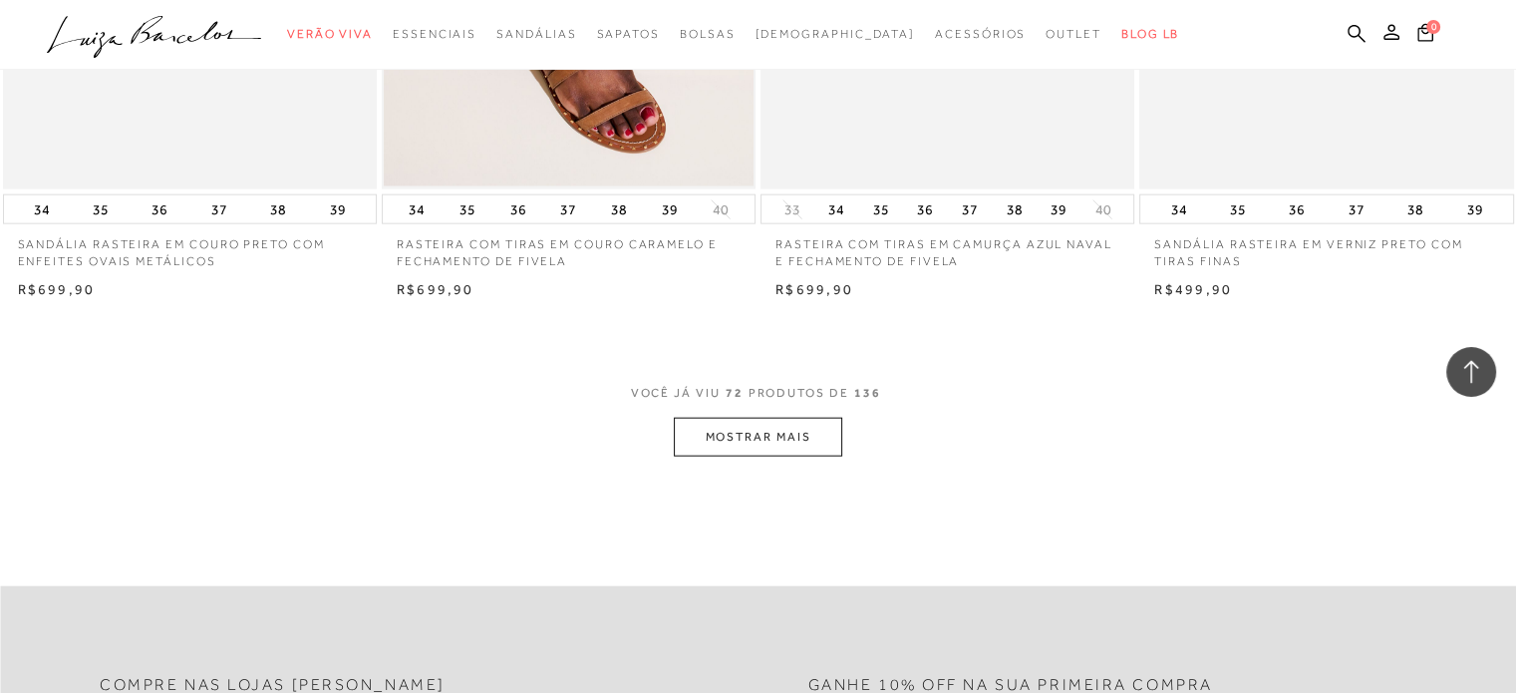
scroll to position [12259, 0]
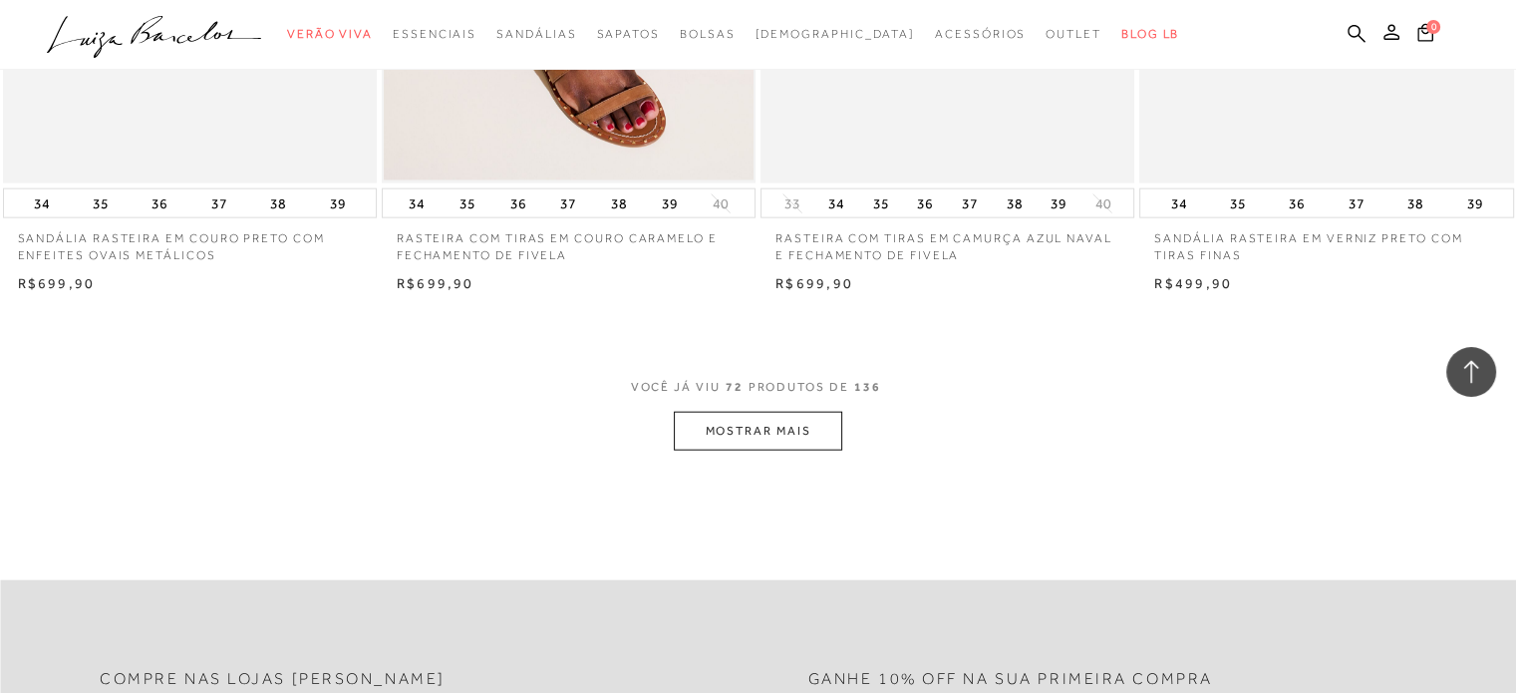
click at [723, 434] on button "MOSTRAR MAIS" at bounding box center [757, 431] width 167 height 39
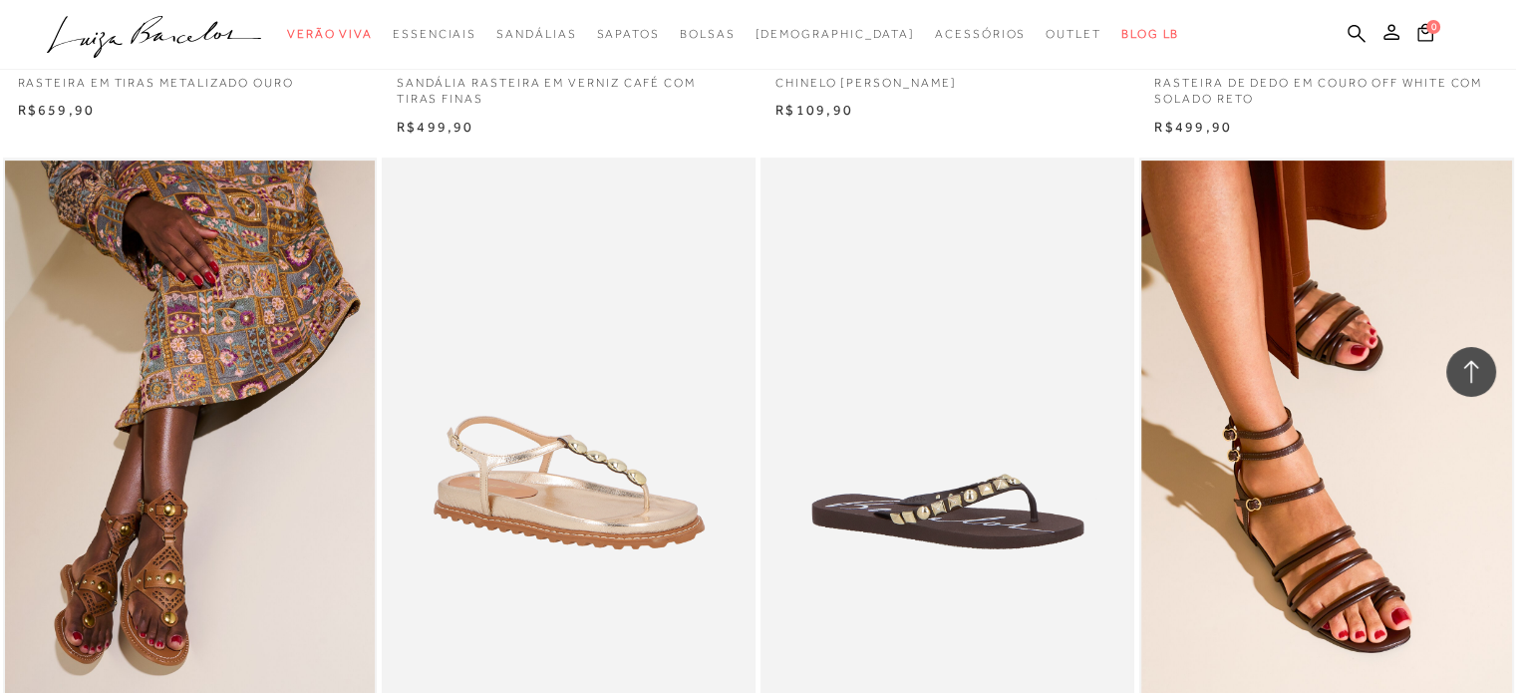
scroll to position [16146, 0]
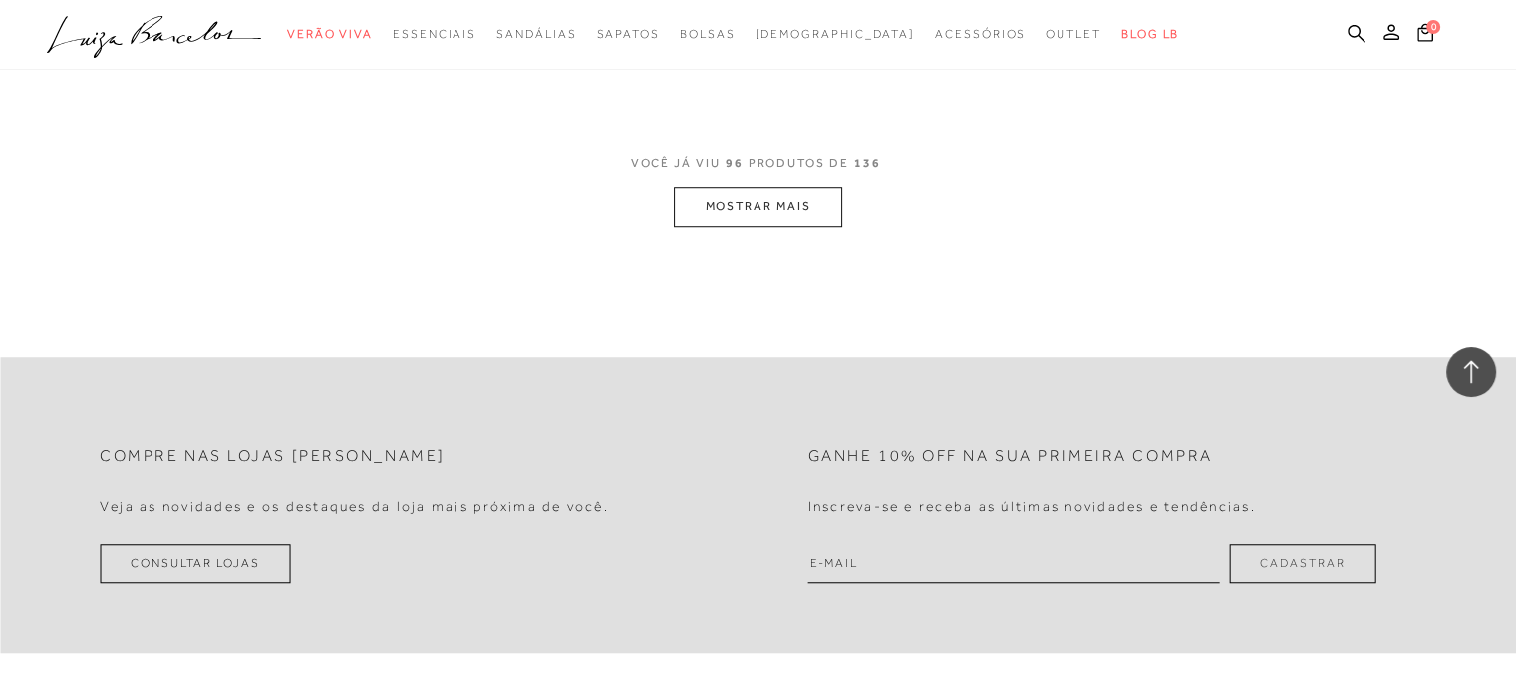
click at [781, 194] on button "MOSTRAR MAIS" at bounding box center [757, 206] width 167 height 39
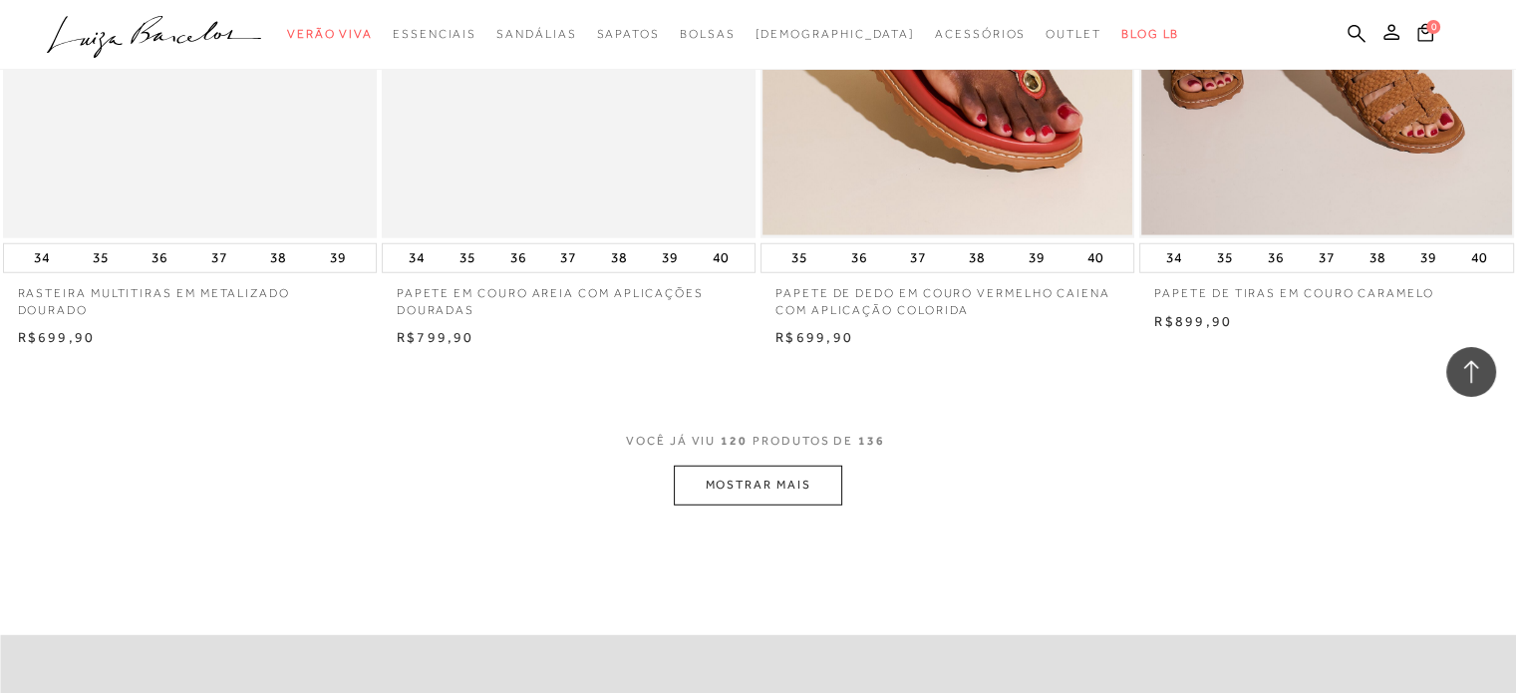
scroll to position [20531, 0]
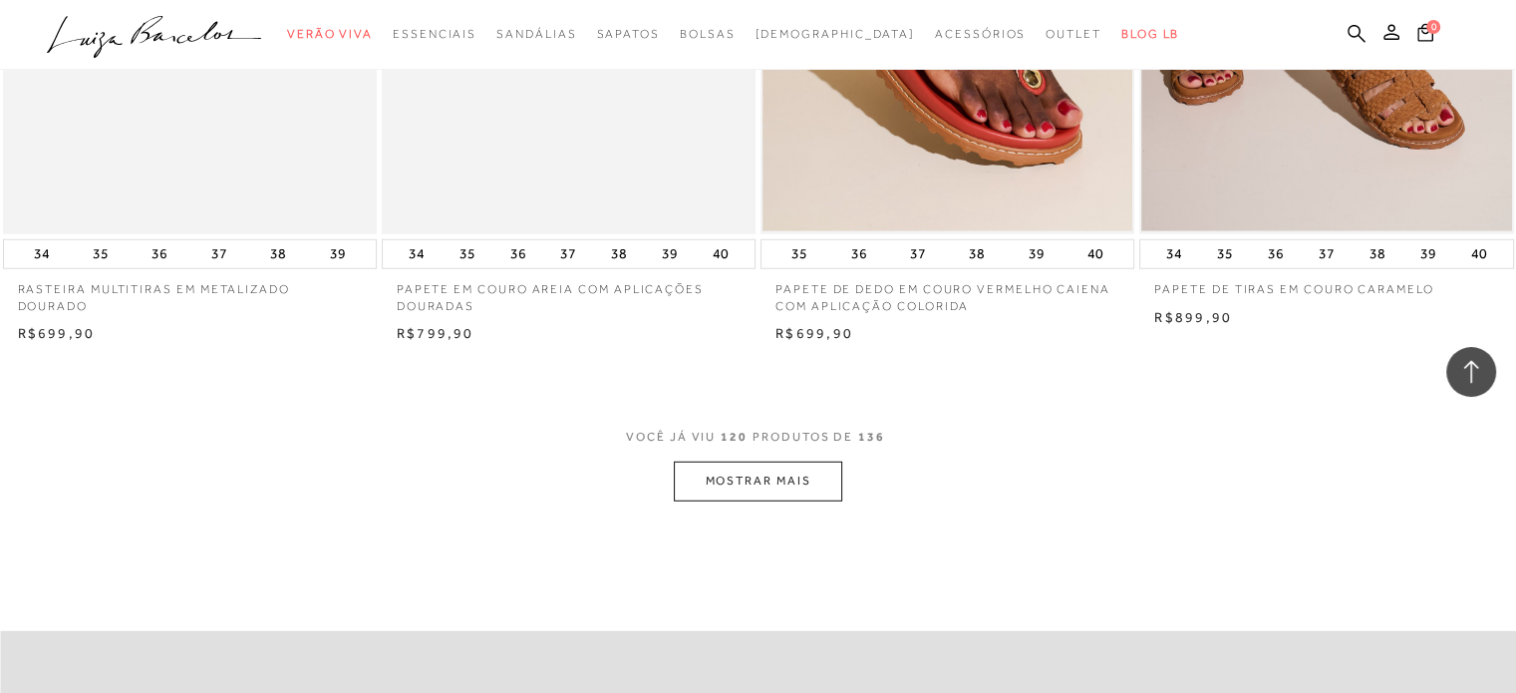
click at [726, 473] on button "MOSTRAR MAIS" at bounding box center [757, 480] width 167 height 39
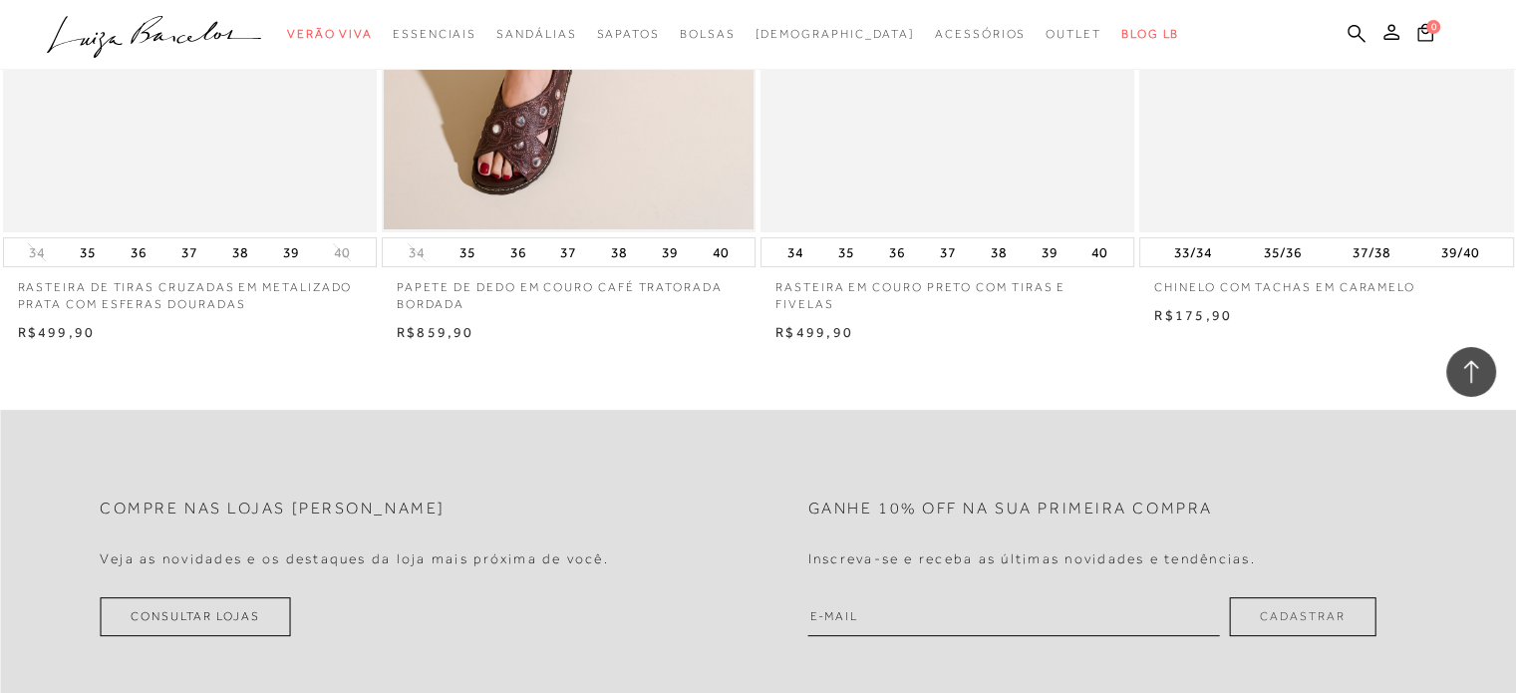
scroll to position [23222, 0]
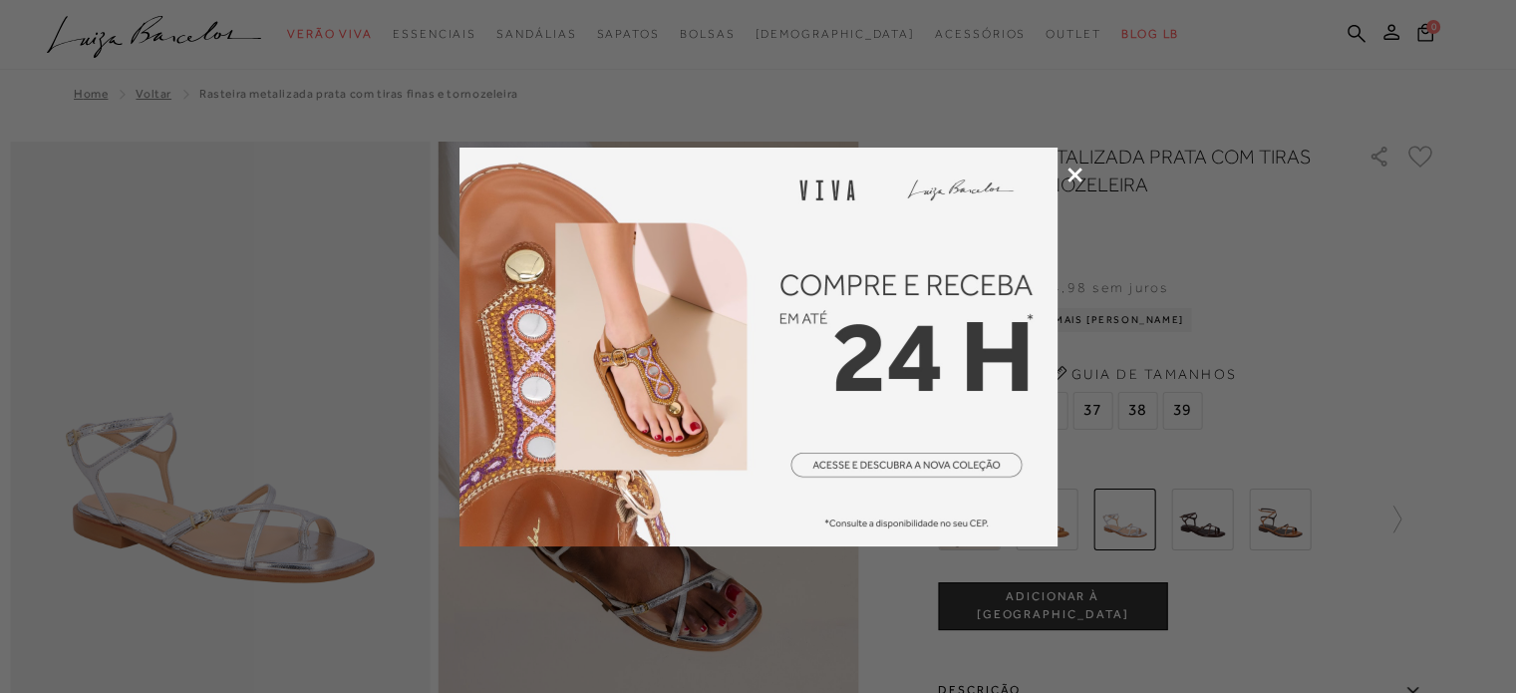
click at [1064, 169] on div at bounding box center [758, 346] width 1516 height 693
click at [1068, 172] on icon at bounding box center [1074, 174] width 15 height 15
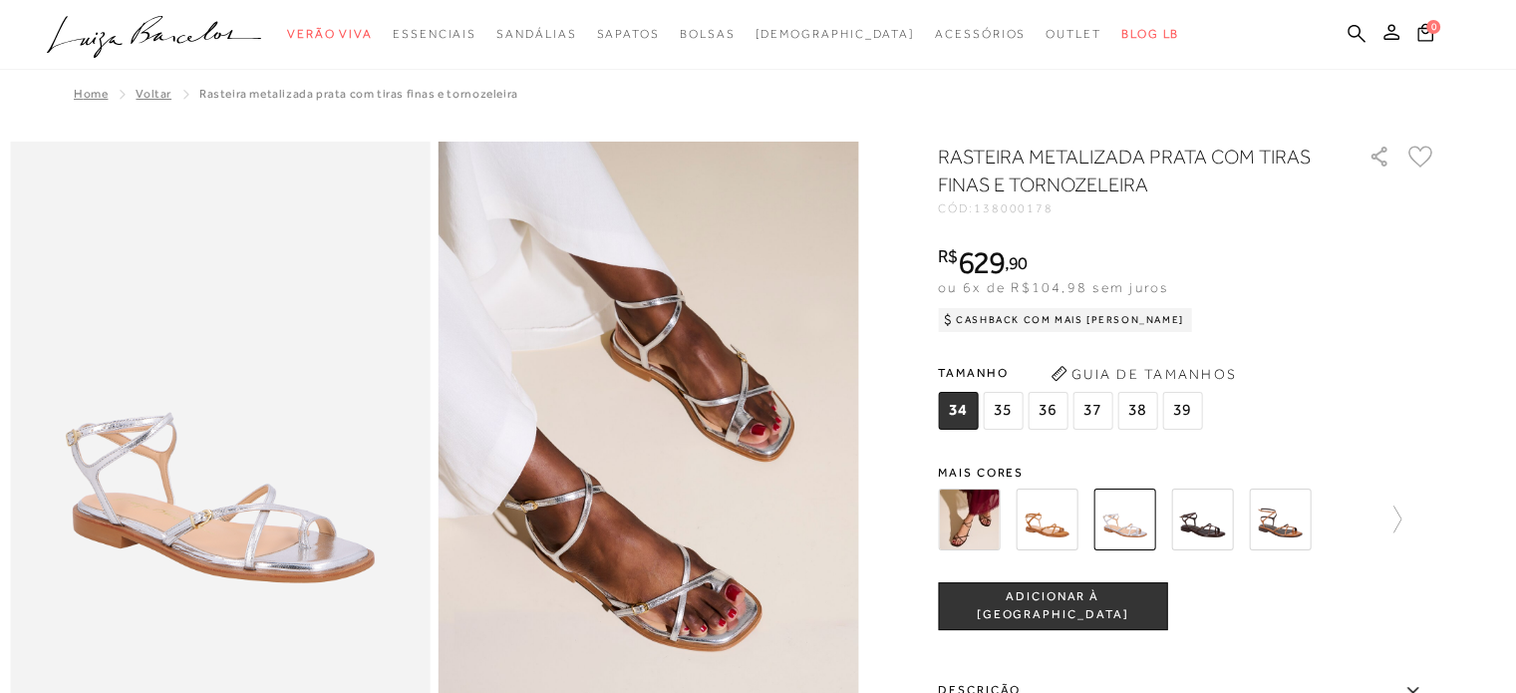
click at [1212, 529] on img at bounding box center [1202, 519] width 62 height 62
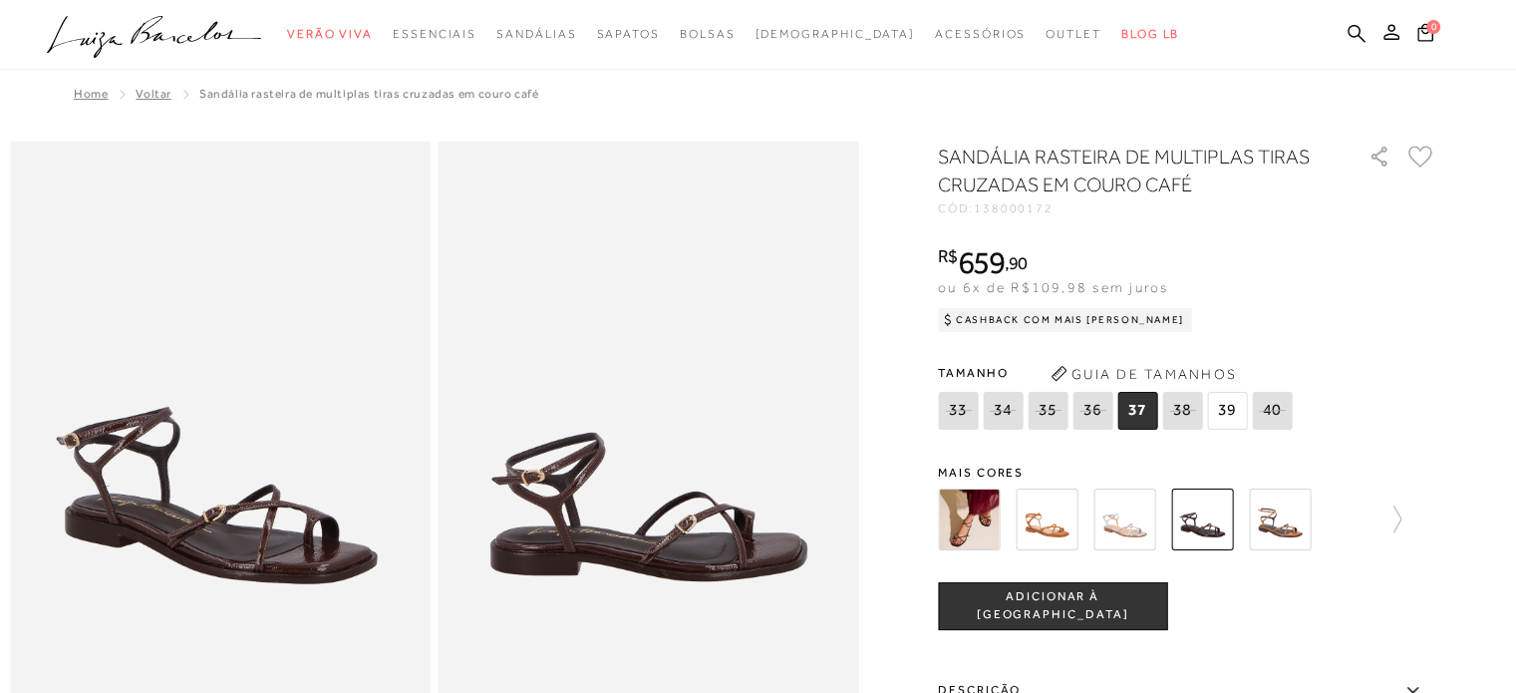
click at [999, 518] on img at bounding box center [969, 519] width 62 height 62
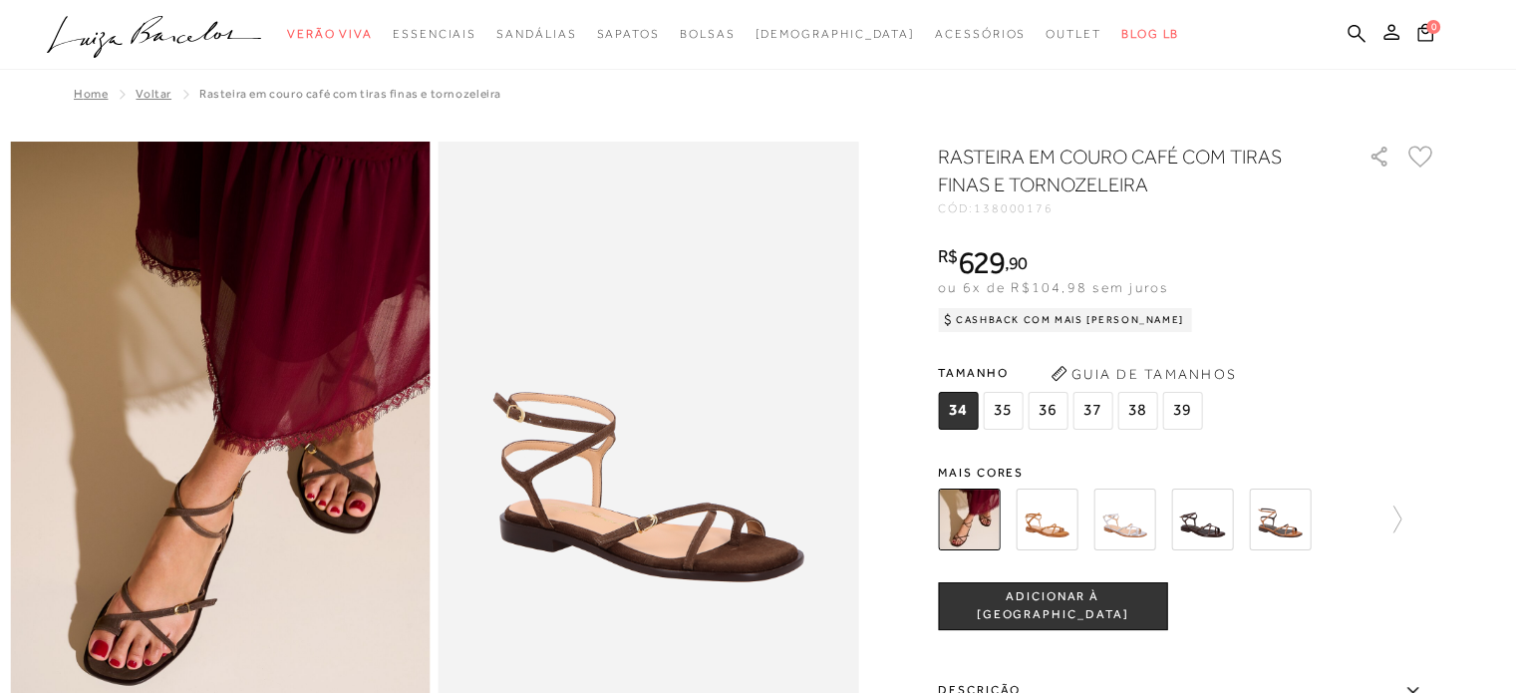
click at [1295, 521] on img at bounding box center [1280, 519] width 62 height 62
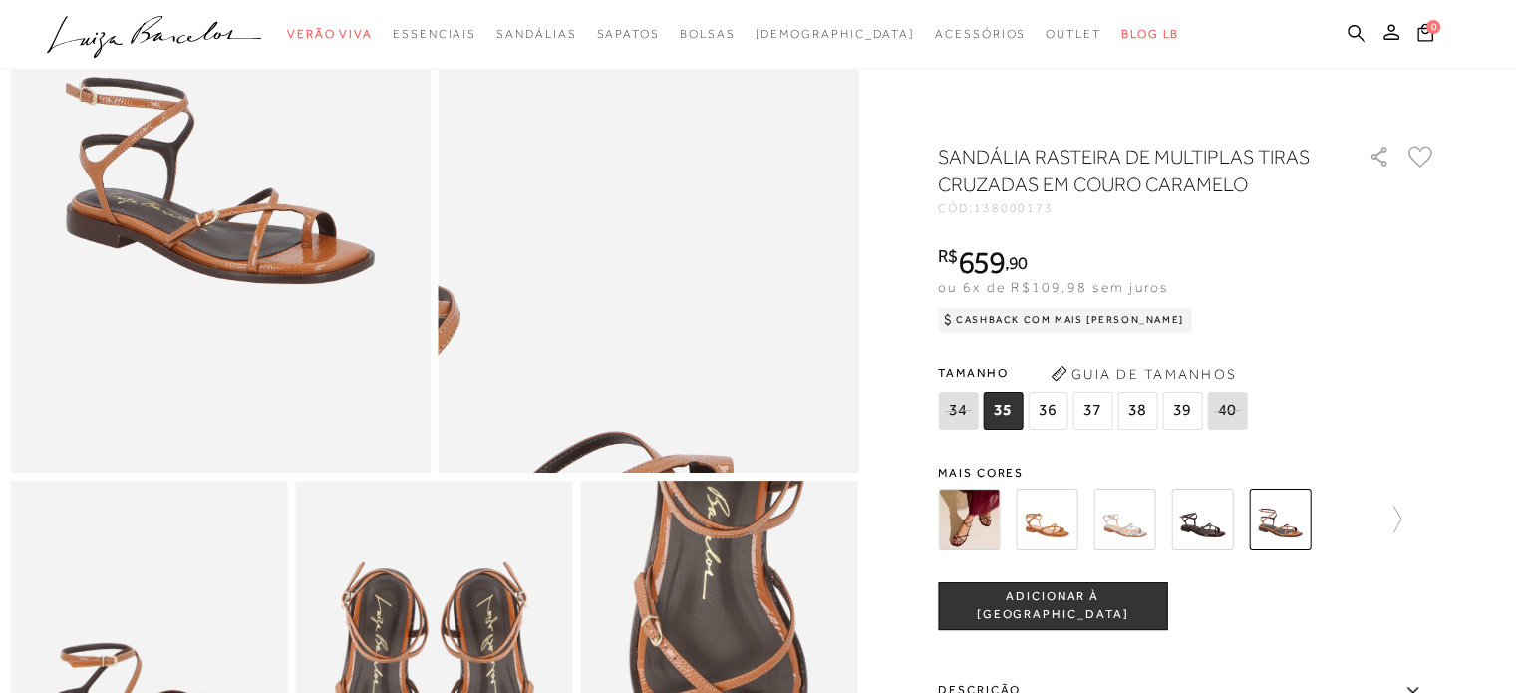
scroll to position [698, 0]
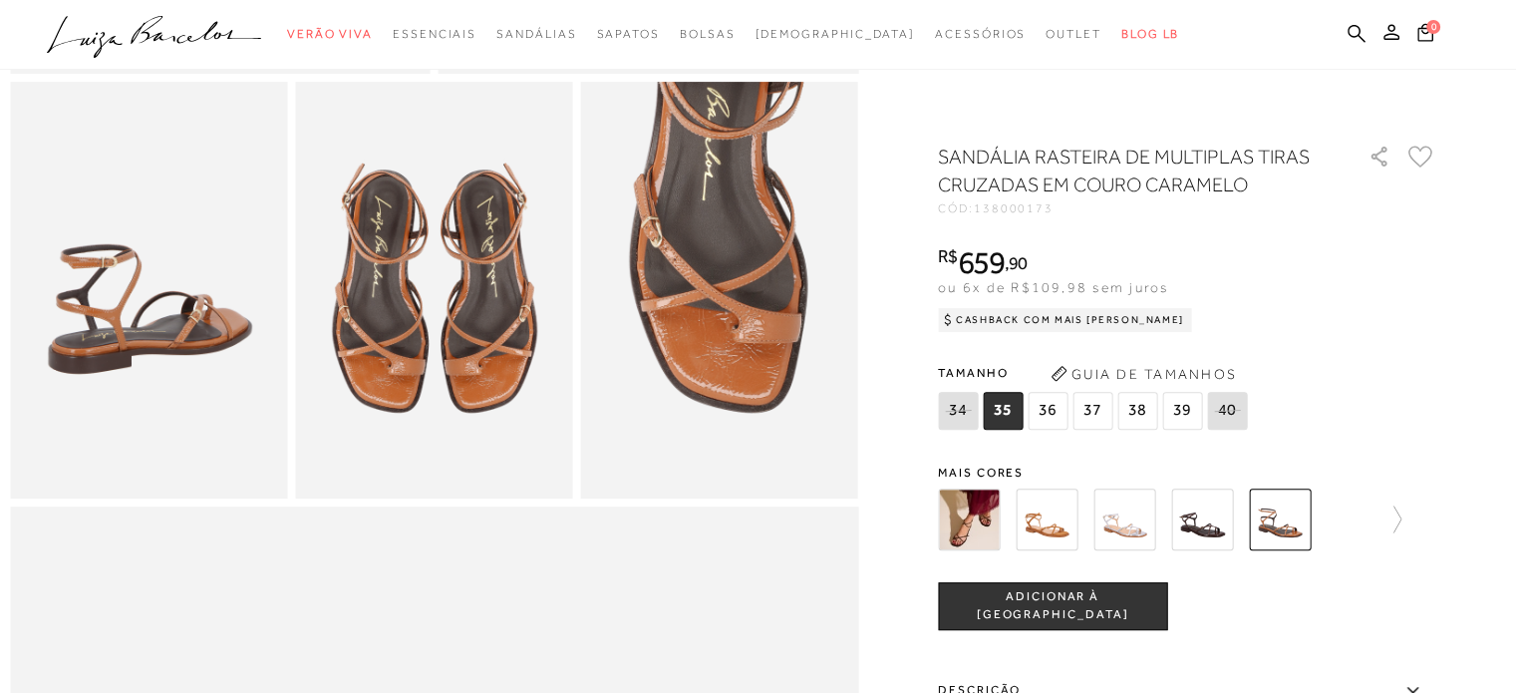
click at [1059, 526] on img at bounding box center [1047, 519] width 62 height 62
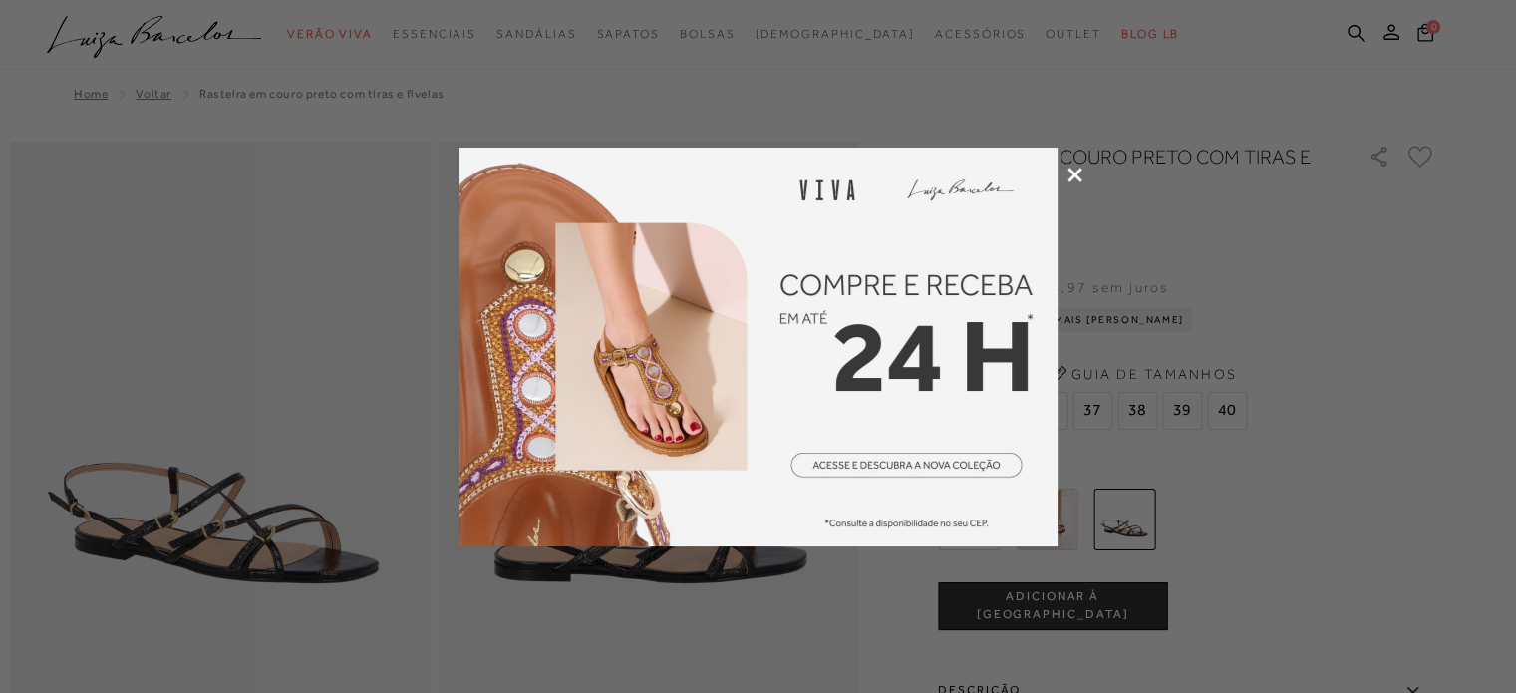
click at [1072, 172] on icon at bounding box center [1074, 174] width 15 height 15
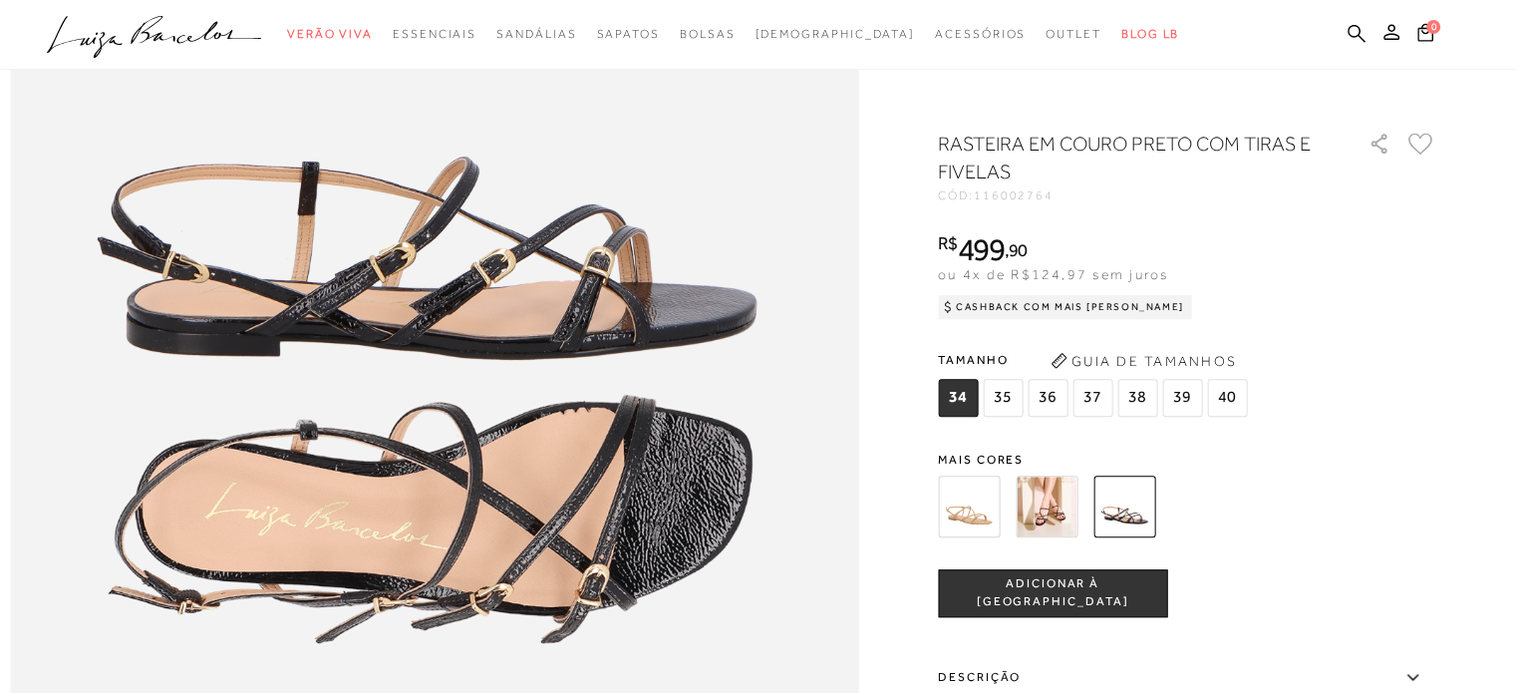
scroll to position [1495, 0]
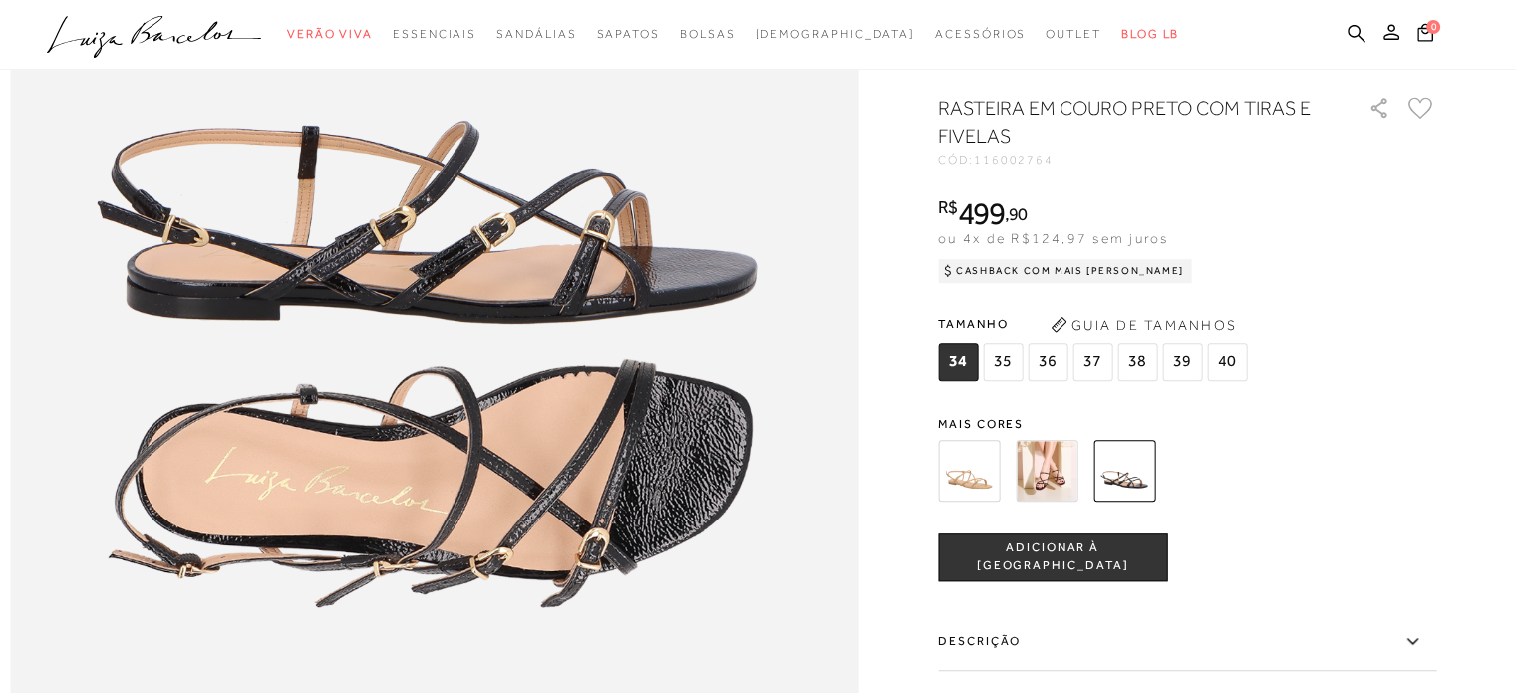
drag, startPoint x: 1056, startPoint y: 517, endPoint x: 1100, endPoint y: 514, distance: 44.0
click at [1056, 501] on img at bounding box center [1047, 471] width 62 height 62
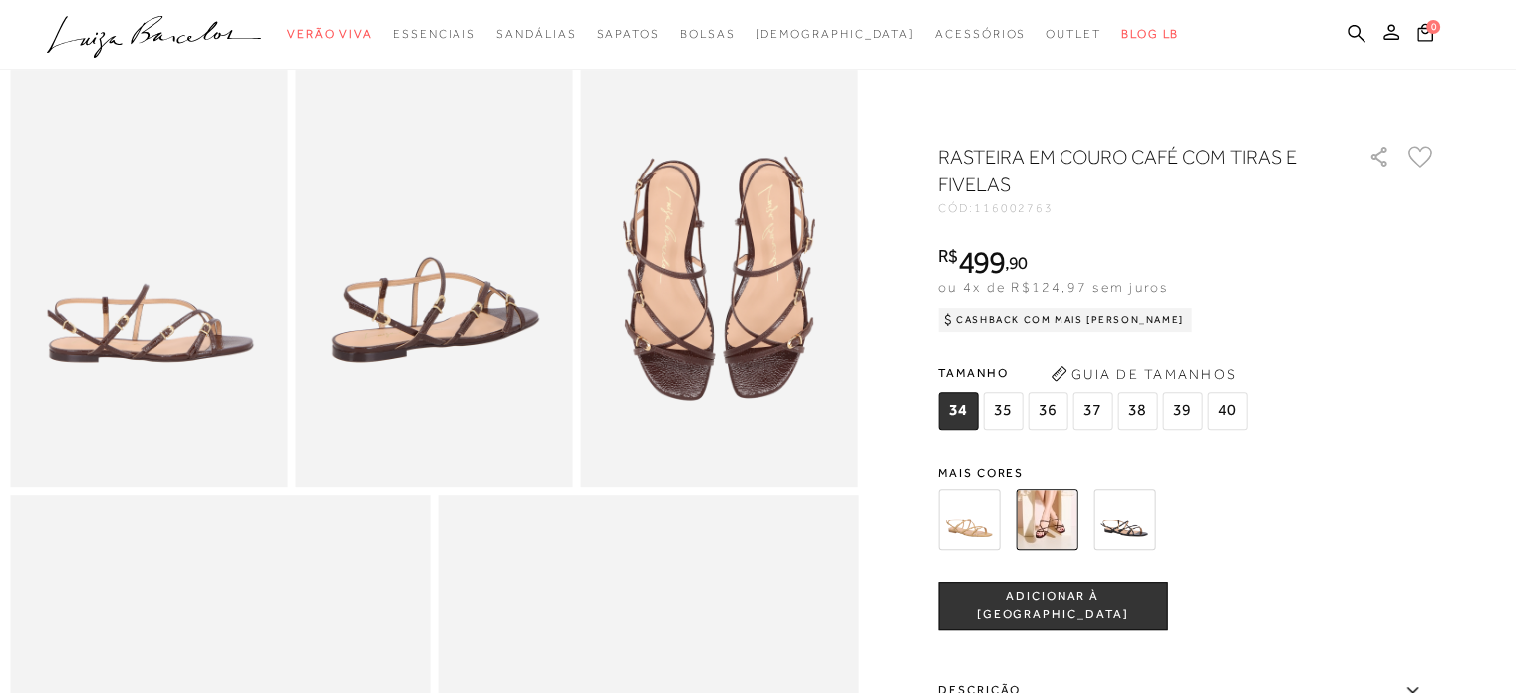
scroll to position [797, 0]
